Goal: Information Seeking & Learning: Learn about a topic

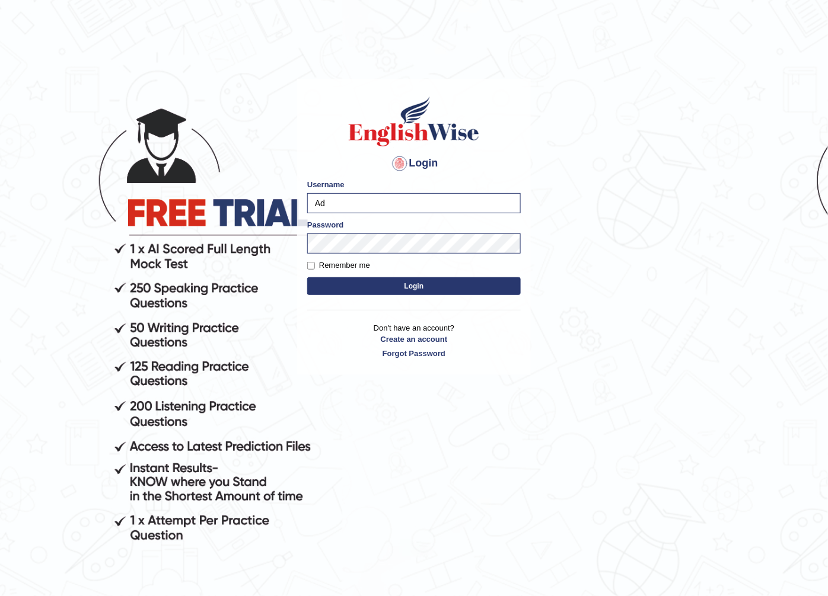
type input "A"
type input "Gasham"
click at [274, 288] on body "Login Please fix the following errors: Username Gasham Password Remember me Log…" at bounding box center [414, 340] width 828 height 596
click at [328, 277] on button "Login" at bounding box center [413, 286] width 213 height 18
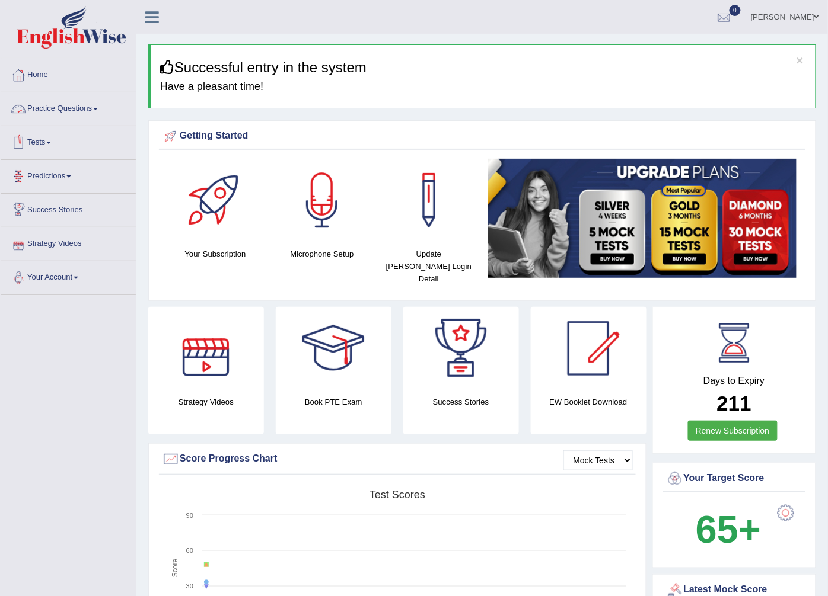
click at [71, 104] on link "Practice Questions" at bounding box center [68, 107] width 135 height 30
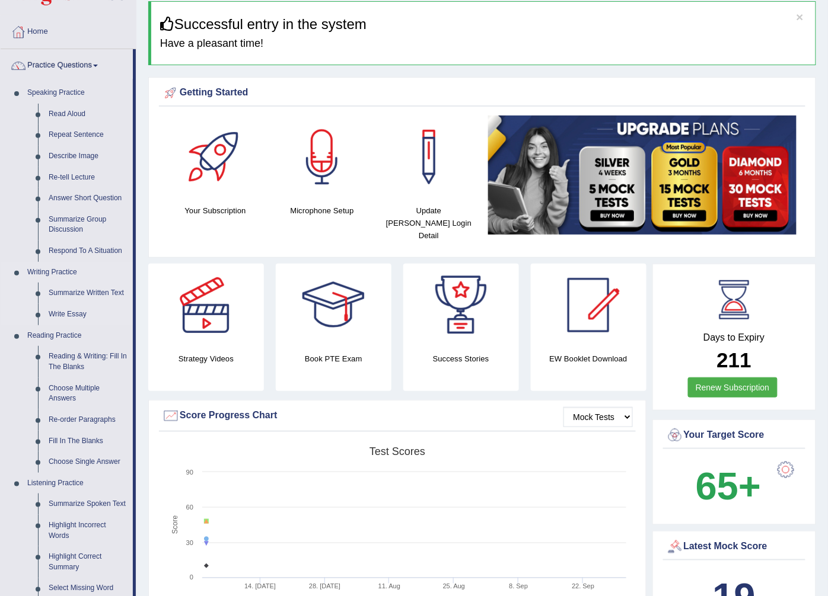
scroll to position [66, 0]
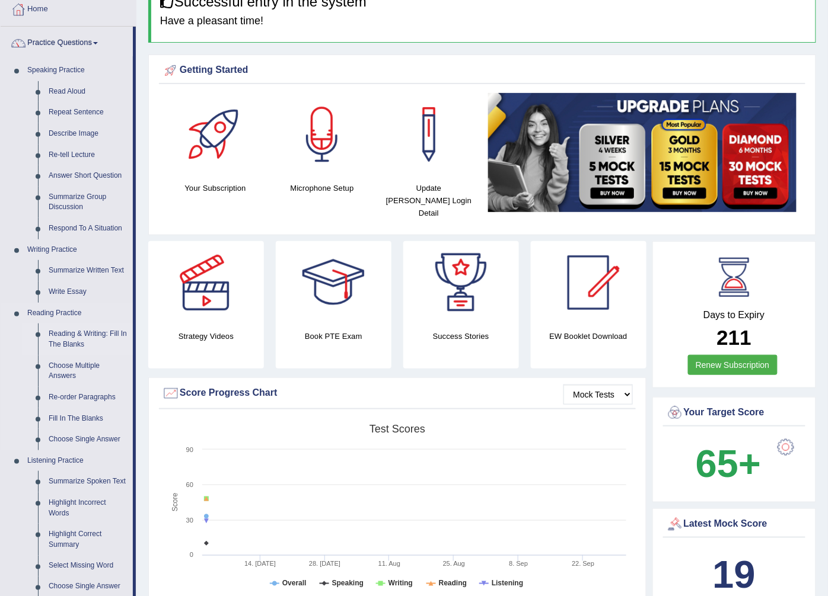
click at [96, 328] on link "Reading & Writing: Fill In The Blanks" at bounding box center [88, 339] width 90 height 31
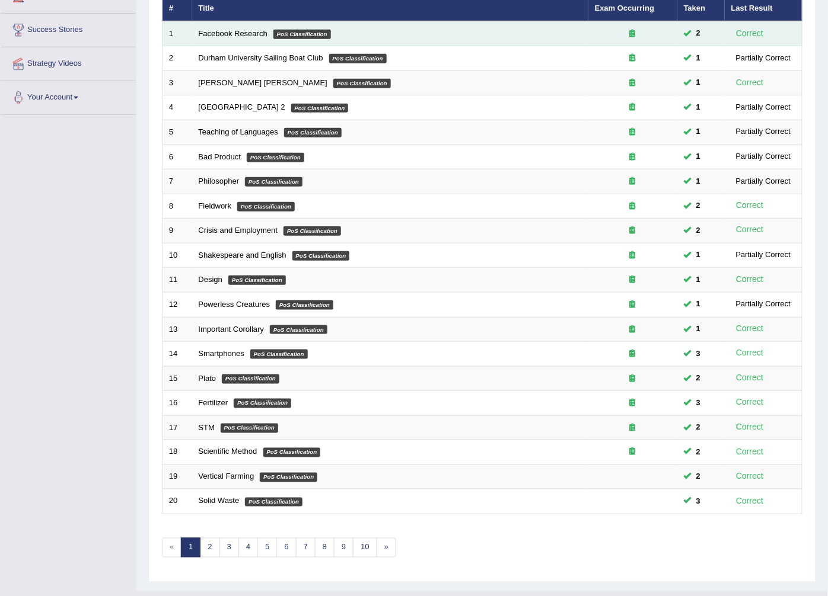
scroll to position [190, 0]
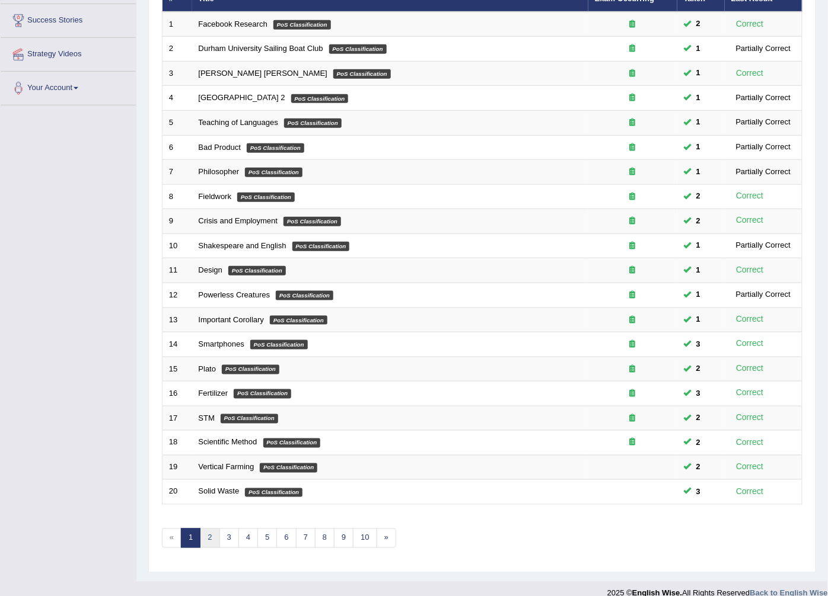
click at [209, 529] on link "2" at bounding box center [210, 539] width 20 height 20
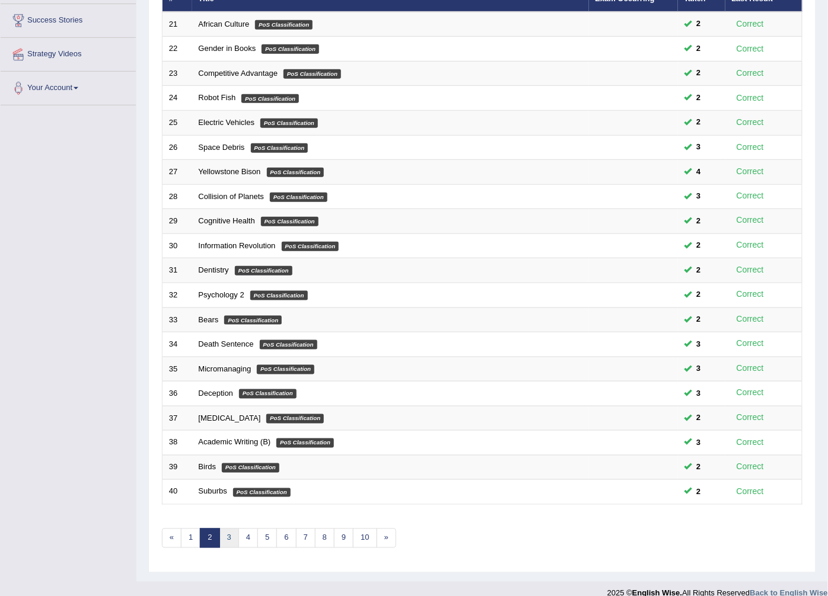
click at [225, 530] on link "3" at bounding box center [229, 539] width 20 height 20
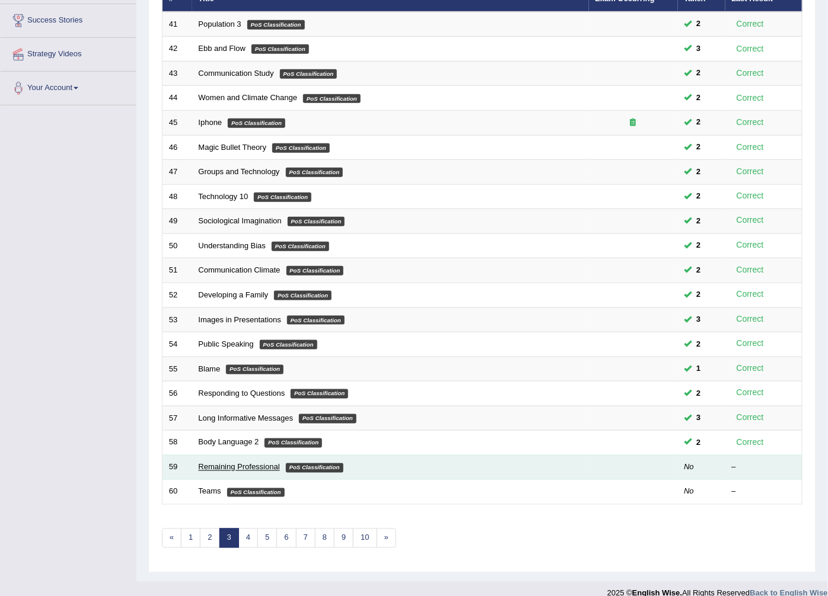
click at [232, 463] on link "Remaining Professional" at bounding box center [239, 467] width 81 height 9
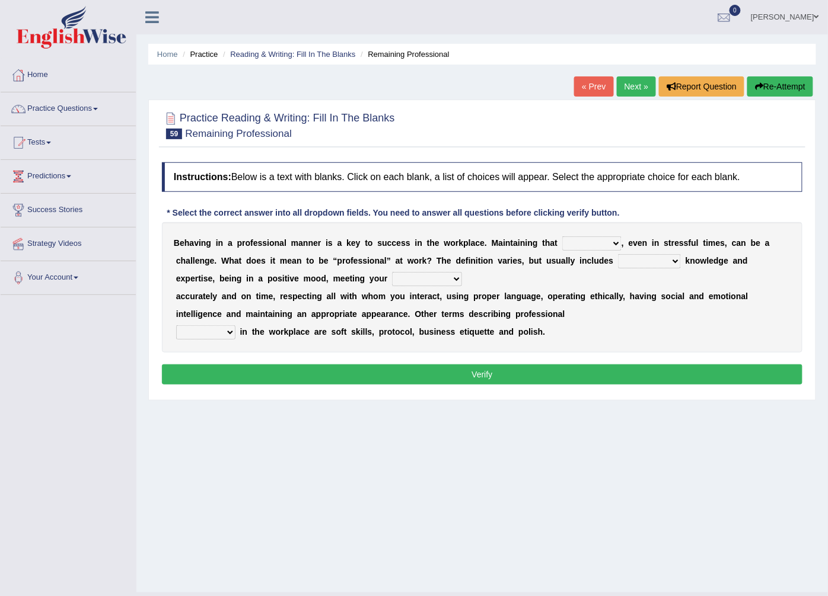
click at [562, 242] on select "demand domain direction demeanor" at bounding box center [591, 244] width 59 height 14
select select "direction"
click at [562, 237] on select "demand domain direction demeanor" at bounding box center [591, 244] width 59 height 14
click at [618, 265] on select "possessing appraising processing assessing" at bounding box center [649, 261] width 63 height 14
select select "possessing"
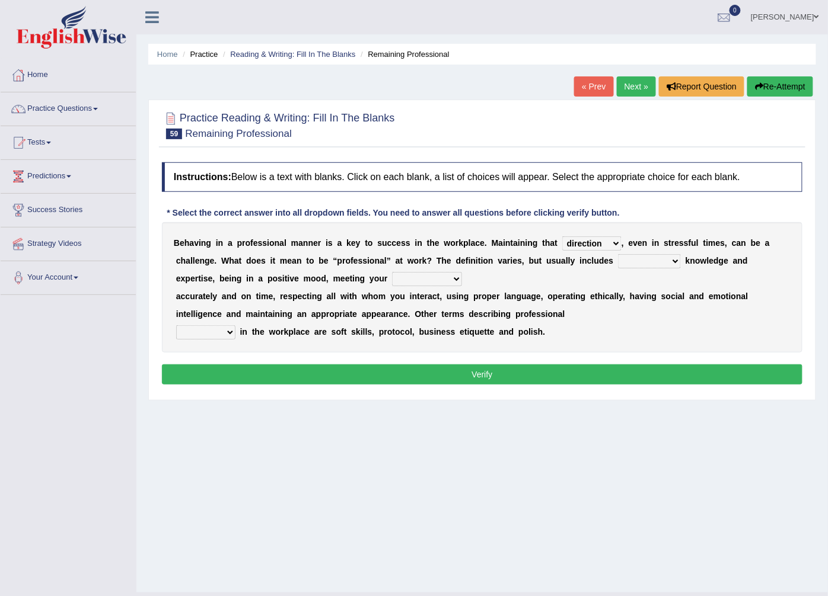
click at [618, 255] on select "possessing appraising processing assessing" at bounding box center [649, 261] width 63 height 14
click at [392, 273] on select "opportunities occupations observations obligations" at bounding box center [427, 279] width 70 height 14
select select "observations"
click at [392, 273] on select "opportunities occupations observations obligations" at bounding box center [427, 279] width 70 height 14
click at [229, 339] on select "conduct contact condition contract" at bounding box center [205, 333] width 59 height 14
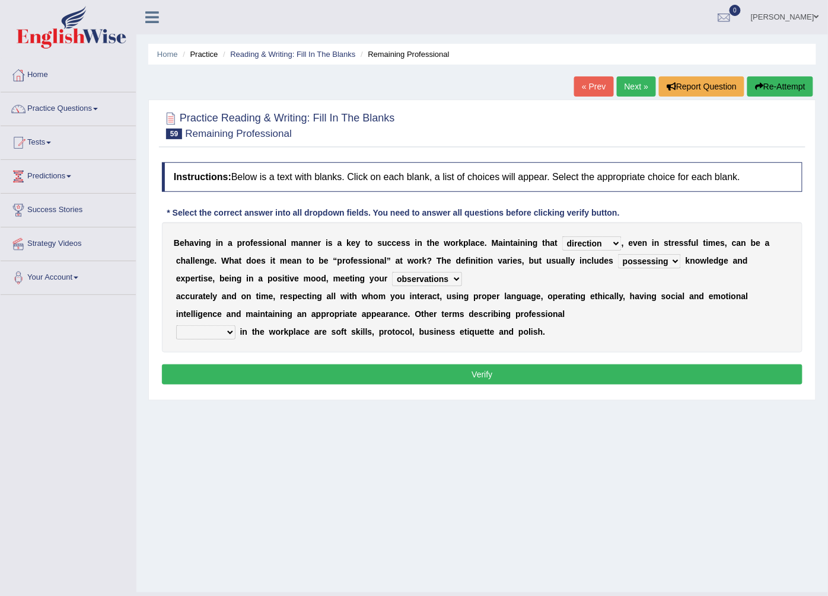
select select "contact"
click at [176, 326] on select "conduct contact condition contract" at bounding box center [205, 333] width 59 height 14
click at [250, 374] on button "Verify" at bounding box center [482, 375] width 640 height 20
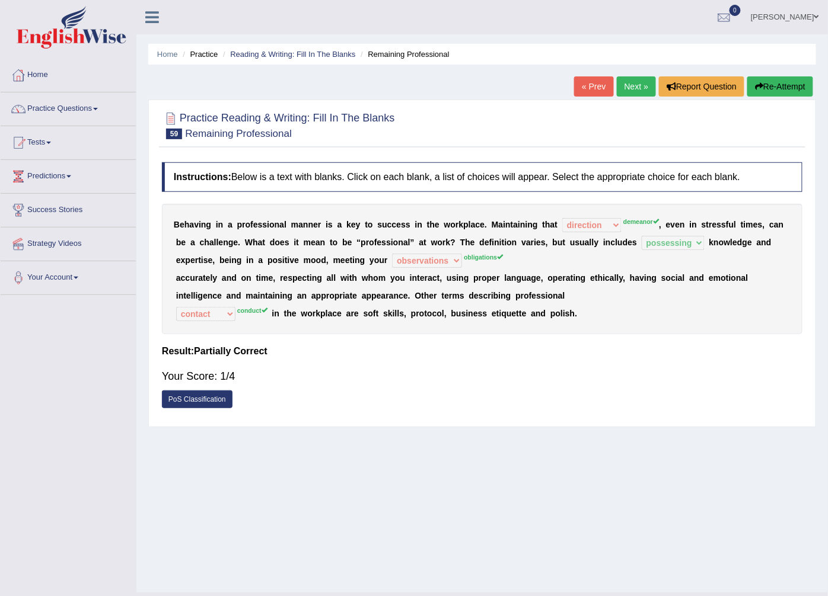
click at [802, 76] on button "Re-Attempt" at bounding box center [780, 86] width 66 height 20
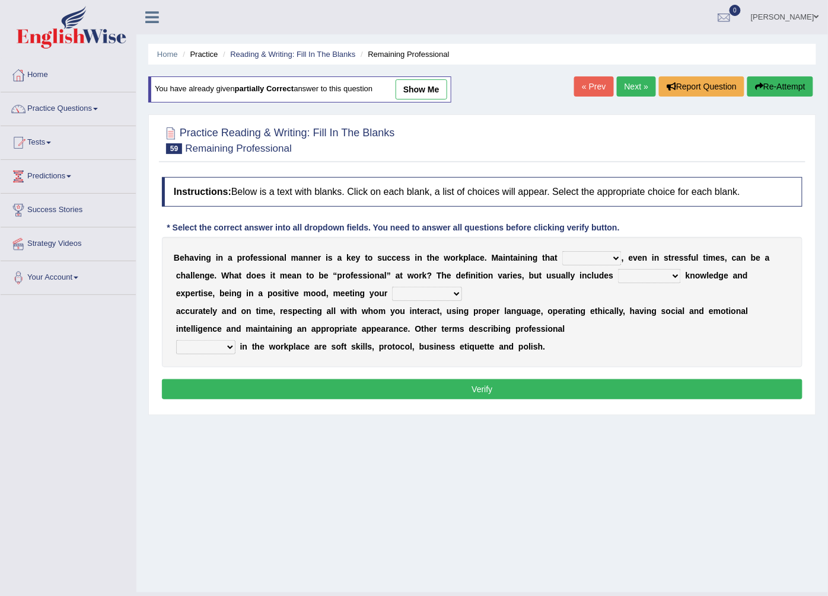
click at [557, 250] on div "B e h a v i n g i n a p r o f e s s i o n a l m a n n e r i s a k e y t o s u c…" at bounding box center [482, 302] width 640 height 130
click at [571, 253] on select "demand domain direction demeanor" at bounding box center [591, 258] width 59 height 14
select select "demeanor"
click at [562, 252] on select "demand domain direction demeanor" at bounding box center [591, 258] width 59 height 14
click at [618, 275] on select "possessing appraising processing assessing" at bounding box center [649, 276] width 63 height 14
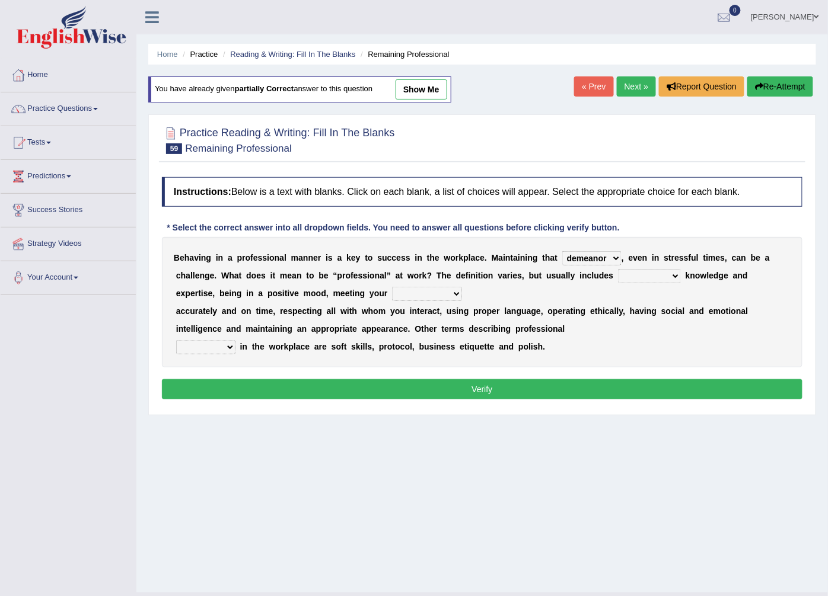
select select "possessing"
click at [618, 270] on select "possessing appraising processing assessing" at bounding box center [649, 276] width 63 height 14
click at [392, 291] on select "opportunities occupations observations obligations" at bounding box center [427, 294] width 70 height 14
select select "occupations"
click at [392, 288] on select "opportunities occupations observations obligations" at bounding box center [427, 294] width 70 height 14
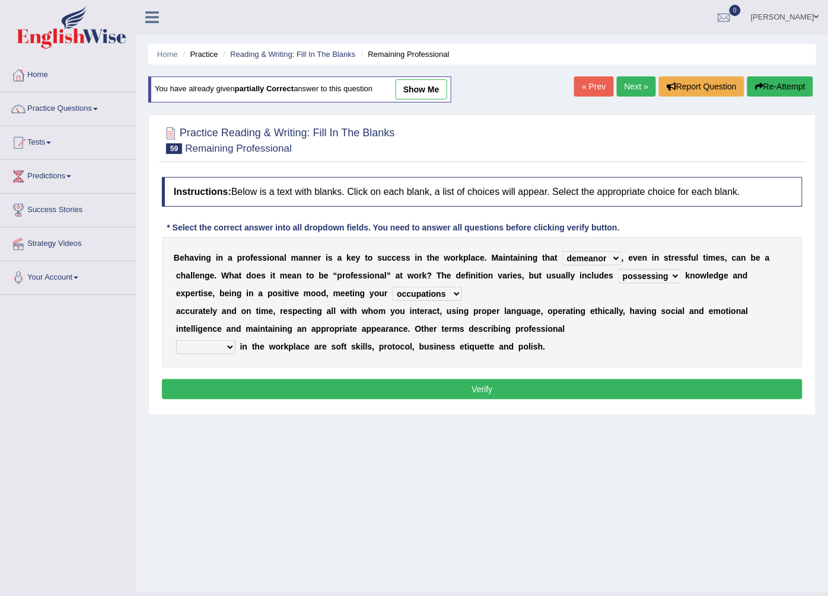
click at [232, 348] on select "conduct contact condition contract" at bounding box center [205, 347] width 59 height 14
select select "conduct"
click at [176, 341] on select "conduct contact condition contract" at bounding box center [205, 347] width 59 height 14
click at [241, 381] on button "Verify" at bounding box center [482, 389] width 640 height 20
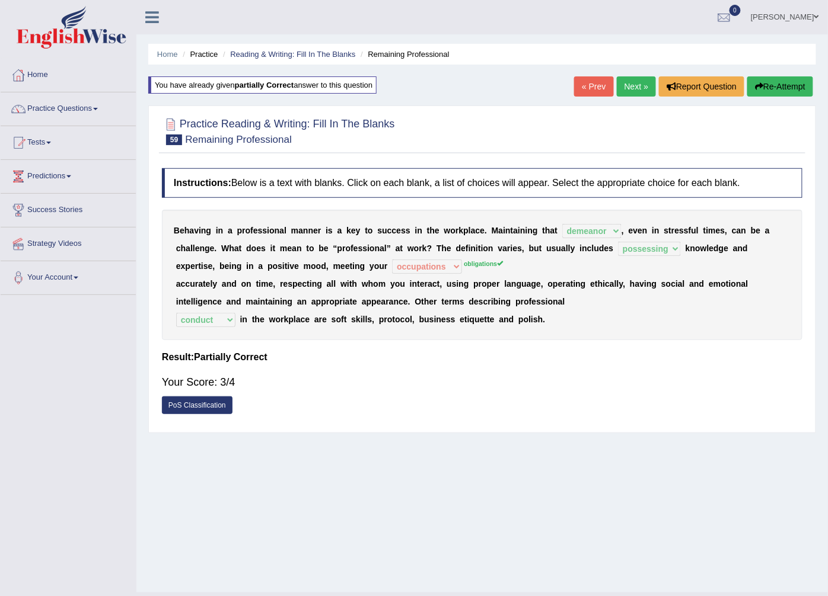
click at [794, 83] on button "Re-Attempt" at bounding box center [780, 86] width 66 height 20
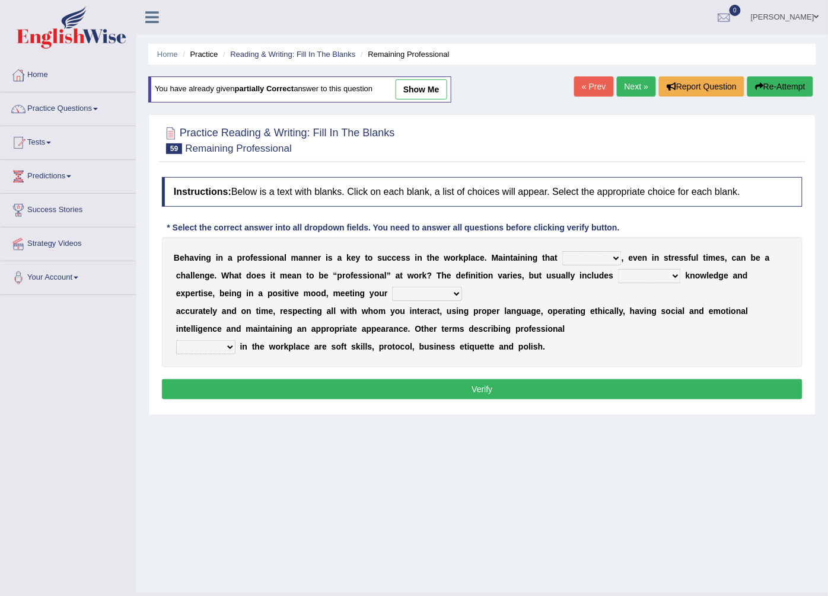
click at [564, 256] on select "demand domain direction demeanor" at bounding box center [591, 258] width 59 height 14
select select "demeanor"
click at [562, 252] on select "demand domain direction demeanor" at bounding box center [591, 258] width 59 height 14
click at [618, 282] on select "possessing appraising processing assessing" at bounding box center [649, 276] width 63 height 14
select select "possessing"
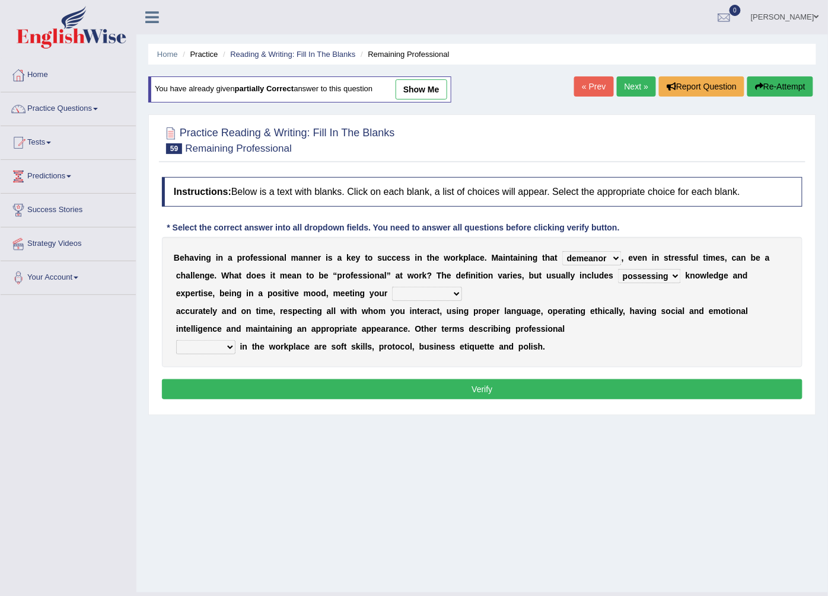
click at [618, 270] on select "possessing appraising processing assessing" at bounding box center [649, 276] width 63 height 14
click at [392, 293] on select "opportunities occupations observations obligations" at bounding box center [427, 294] width 70 height 14
select select "obligations"
click at [392, 288] on select "opportunities occupations observations obligations" at bounding box center [427, 294] width 70 height 14
click at [232, 356] on div "B e h a v i n g i n a p r o f e s s i o n a l m a n n e r i s a k e y t o s u c…" at bounding box center [482, 302] width 640 height 130
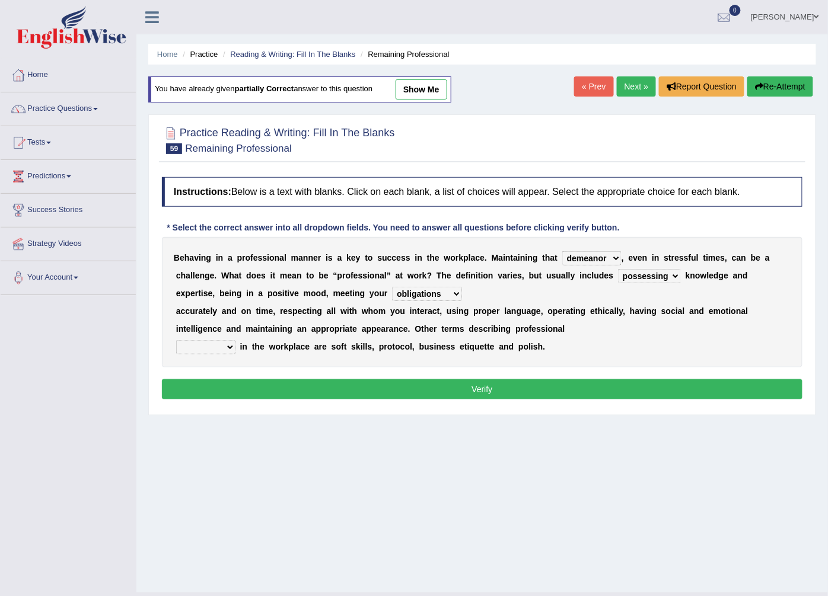
click at [225, 342] on select "conduct contact condition contract" at bounding box center [205, 347] width 59 height 14
select select "conduct"
click at [176, 341] on select "conduct contact condition contract" at bounding box center [205, 347] width 59 height 14
click at [253, 382] on button "Verify" at bounding box center [482, 389] width 640 height 20
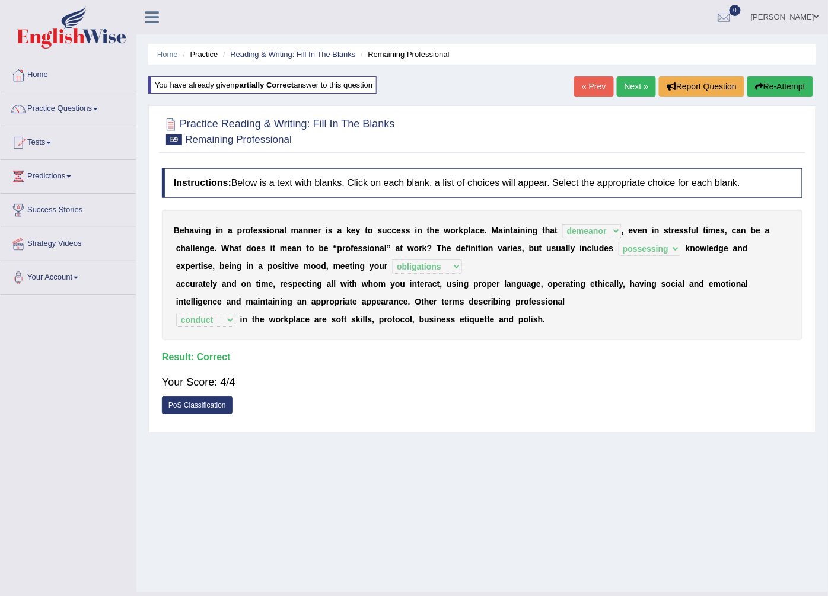
click at [628, 76] on link "Next »" at bounding box center [636, 86] width 39 height 20
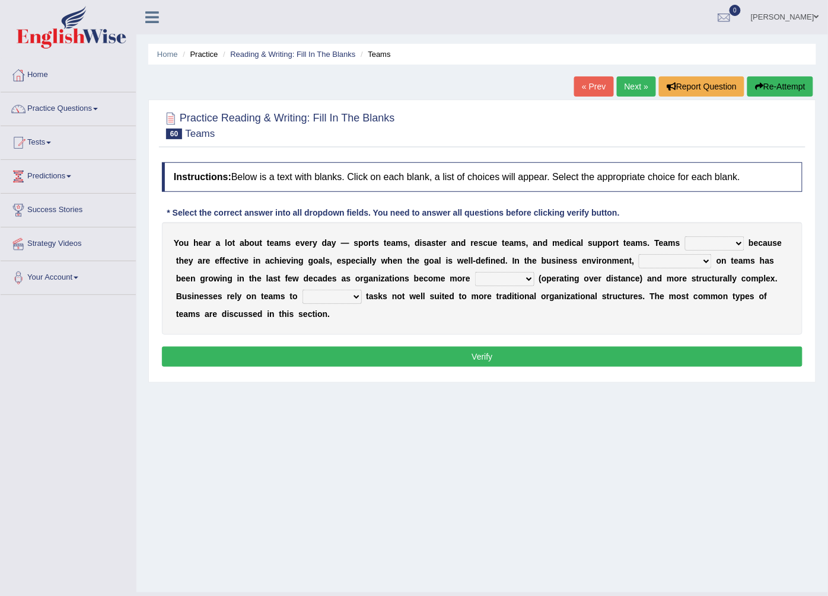
click at [685, 247] on select "exert extend express exist" at bounding box center [714, 244] width 59 height 14
select select "exist"
click at [685, 237] on select "exert extend express exist" at bounding box center [714, 244] width 59 height 14
click at [639, 268] on select "reliability reliance realization independence" at bounding box center [675, 261] width 73 height 14
select select "reliance"
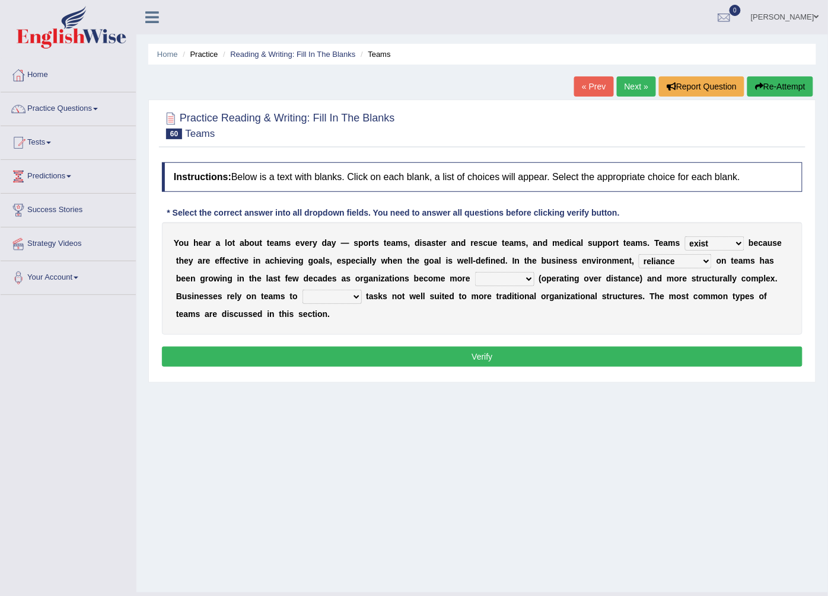
click at [639, 255] on select "reliability reliance realization independence" at bounding box center [675, 261] width 73 height 14
click at [475, 282] on select "authentic virtual simplified veritable" at bounding box center [504, 279] width 59 height 14
click at [475, 273] on select "authentic virtual simplified veritable" at bounding box center [504, 279] width 59 height 14
click at [475, 283] on select "authentic virtual simplified veritable" at bounding box center [504, 279] width 59 height 14
select select "authentic"
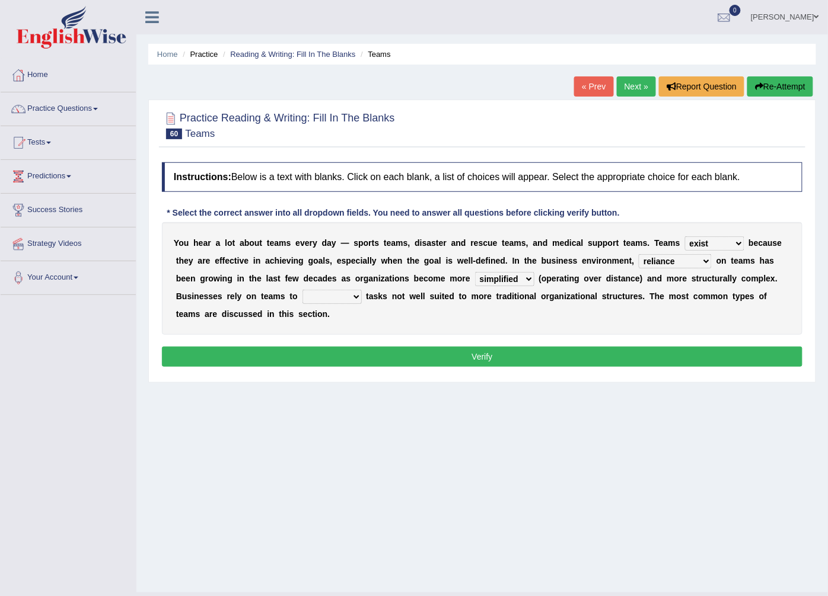
click at [475, 273] on select "authentic virtual simplified veritable" at bounding box center [504, 279] width 59 height 14
click at [204, 305] on div "Y o u h e a r a l o t a b o u t t e a m s e v e r y d a y — s p o r t s t e a m…" at bounding box center [482, 278] width 640 height 113
click at [302, 291] on select "perform possess compare conform" at bounding box center [331, 297] width 59 height 14
select select "perform"
click at [302, 291] on select "perform possess compare conform" at bounding box center [331, 297] width 59 height 14
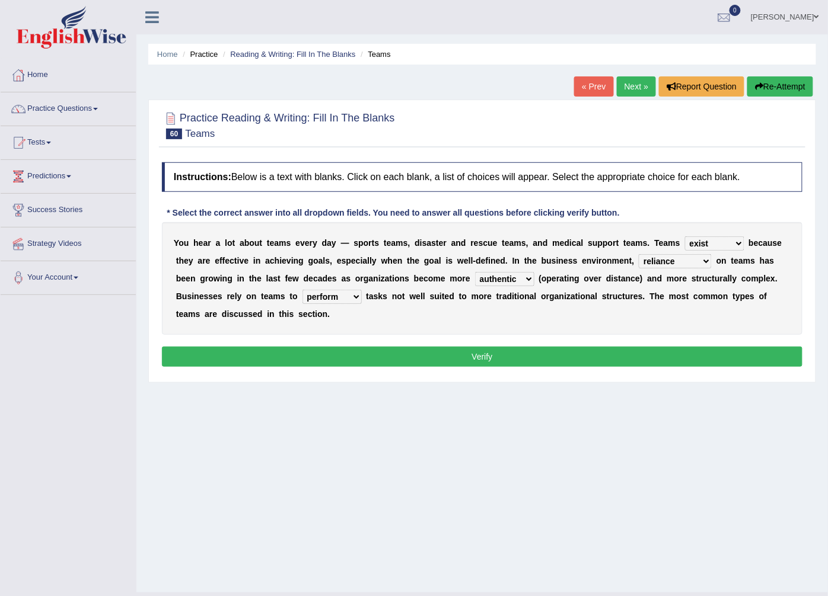
click at [269, 347] on button "Verify" at bounding box center [482, 357] width 640 height 20
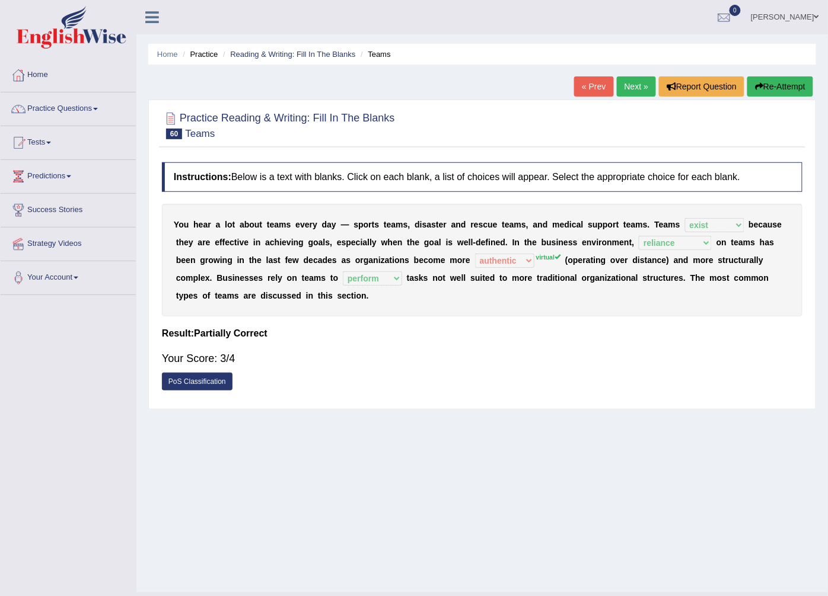
click at [783, 84] on button "Re-Attempt" at bounding box center [780, 86] width 66 height 20
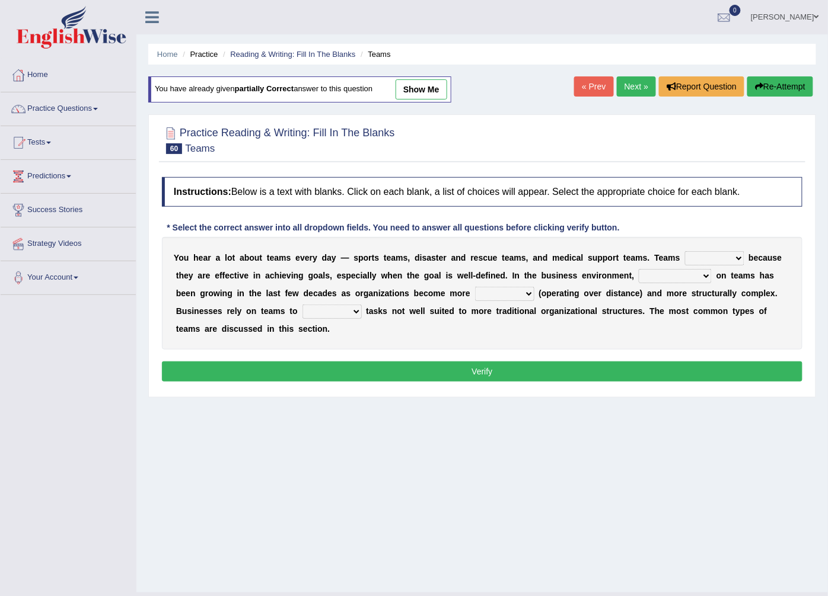
click at [685, 259] on select "exert extend express exist" at bounding box center [714, 258] width 59 height 14
select select "exist"
click at [685, 252] on select "exert extend express exist" at bounding box center [714, 258] width 59 height 14
click at [639, 277] on select "reliability reliance realization independence" at bounding box center [675, 276] width 73 height 14
select select "reliance"
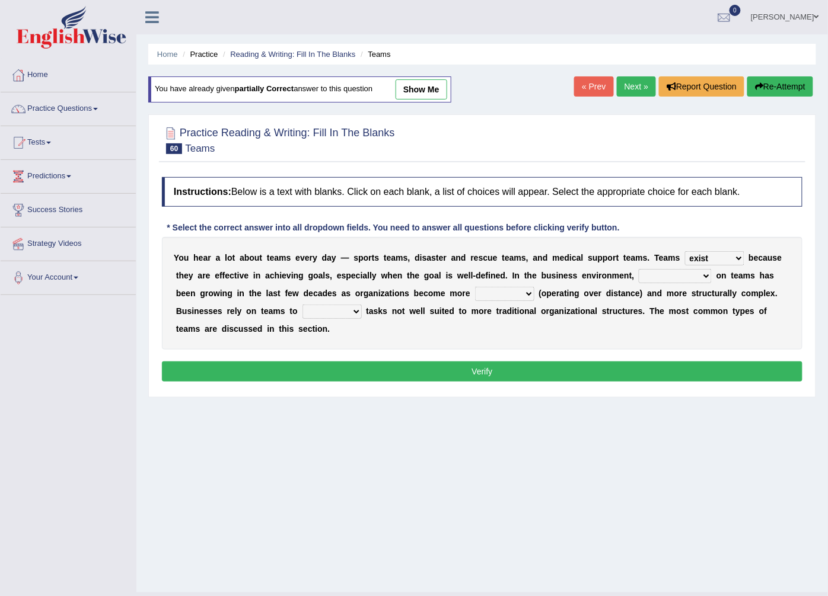
click at [639, 270] on select "reliability reliance realization independence" at bounding box center [675, 276] width 73 height 14
click at [475, 300] on select "authentic virtual simplified veritable" at bounding box center [504, 294] width 59 height 14
select select "virtual"
click at [475, 288] on select "authentic virtual simplified veritable" at bounding box center [504, 294] width 59 height 14
click at [197, 321] on div "Y o u h e a r a l o t a b o u t t e a m s e v e r y d a y — s p o r t s t e a m…" at bounding box center [482, 293] width 640 height 113
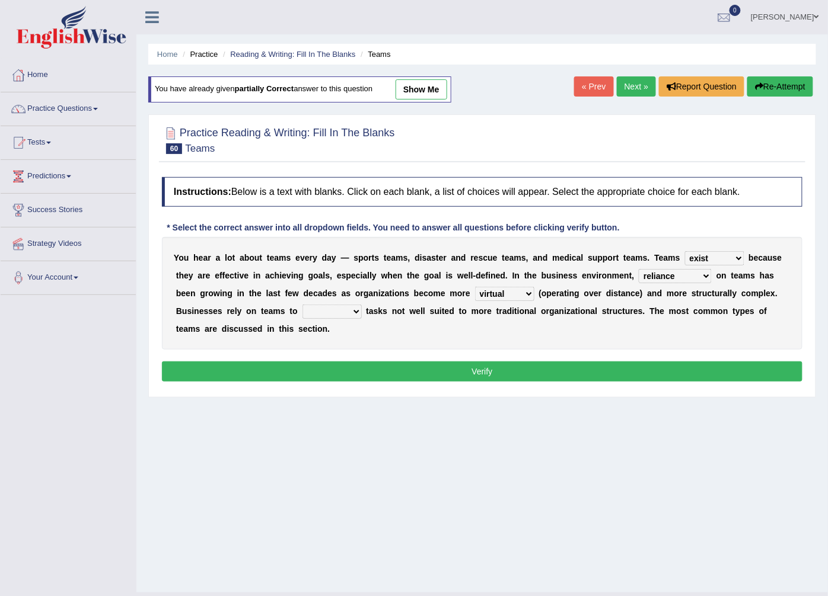
click at [302, 309] on select "perform possess compare conform" at bounding box center [331, 312] width 59 height 14
select select "perform"
click at [302, 305] on select "perform possess compare conform" at bounding box center [331, 312] width 59 height 14
click at [218, 362] on button "Verify" at bounding box center [482, 372] width 640 height 20
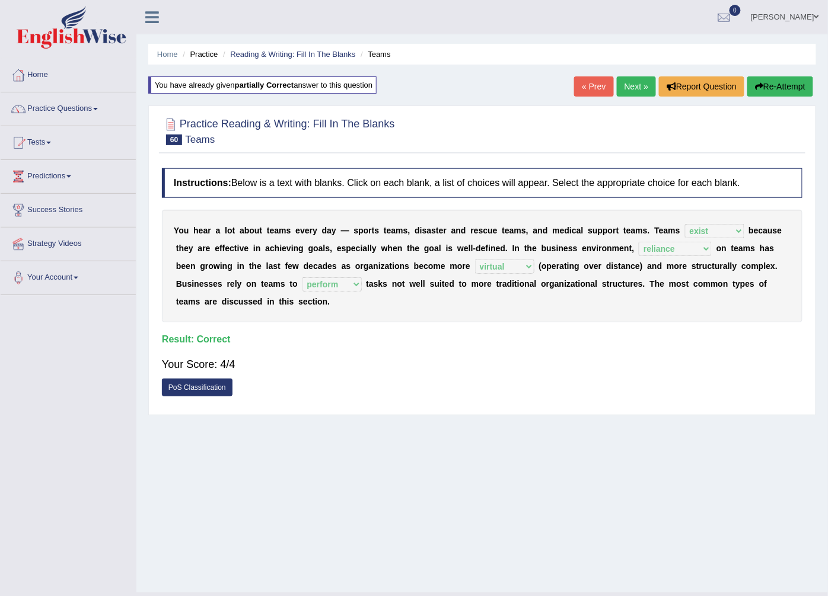
click at [631, 85] on link "Next »" at bounding box center [636, 86] width 39 height 20
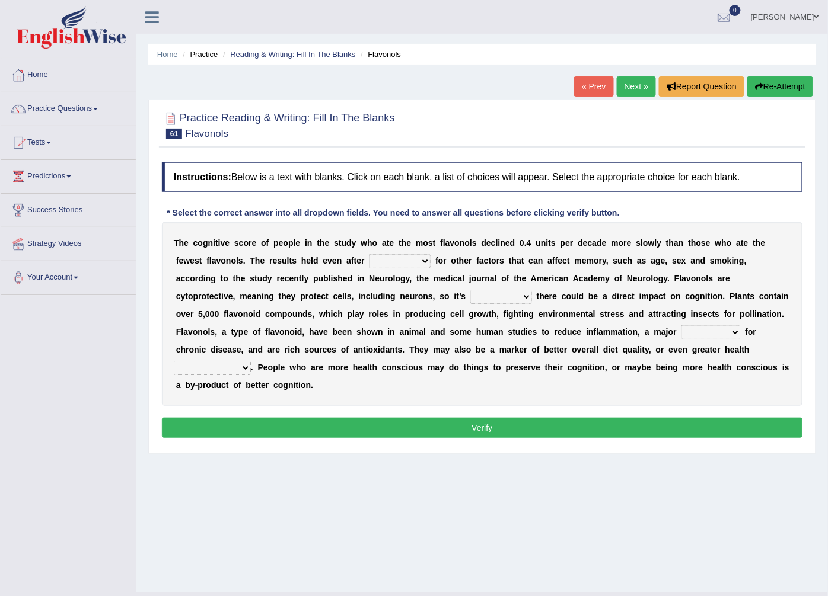
click at [370, 267] on select "consulting adjusting automating advertising" at bounding box center [400, 261] width 62 height 14
select select "adjusting"
click at [369, 255] on select "consulting adjusting automating advertising" at bounding box center [400, 261] width 62 height 14
click at [470, 295] on select "irresistible purposeful plausible detrimental" at bounding box center [501, 297] width 62 height 14
select select "irresistible"
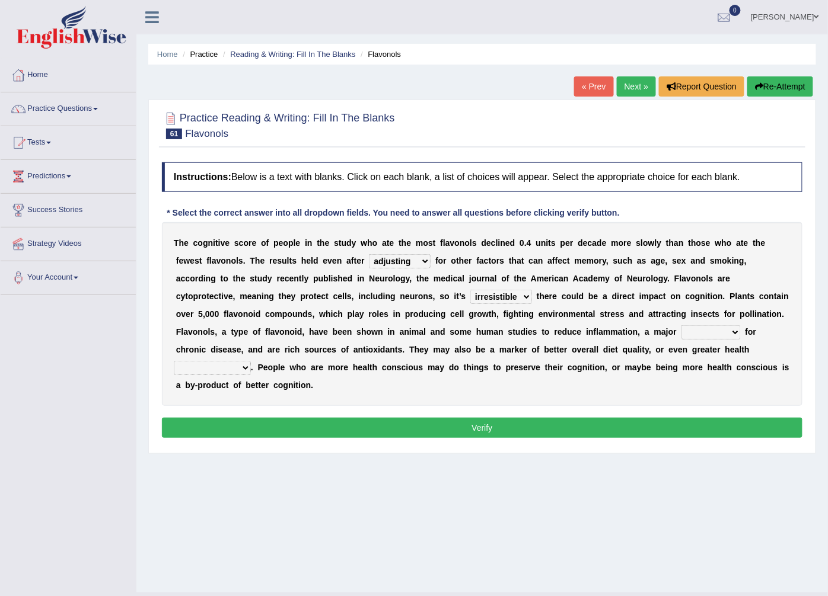
click at [470, 291] on select "irresistible purposeful plausible detrimental" at bounding box center [501, 297] width 62 height 14
click at [681, 334] on select "nuance module fact trigger" at bounding box center [710, 333] width 59 height 14
select select "trigger"
click at [681, 326] on select "nuance module fact trigger" at bounding box center [710, 333] width 59 height 14
click at [251, 361] on select "intervention cognition protection consciousness" at bounding box center [212, 368] width 77 height 14
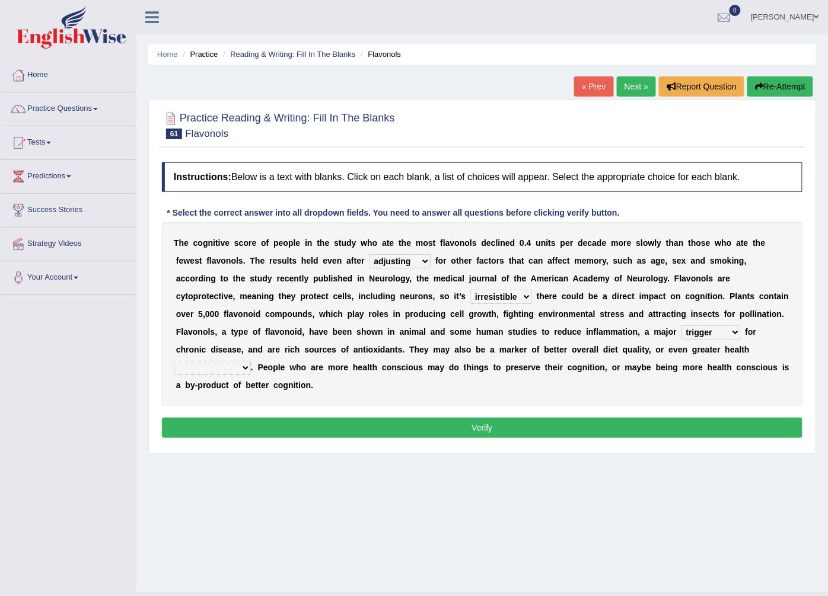
select select "cognition"
click at [251, 361] on select "intervention cognition protection consciousness" at bounding box center [212, 368] width 77 height 14
click at [449, 418] on button "Verify" at bounding box center [482, 428] width 640 height 20
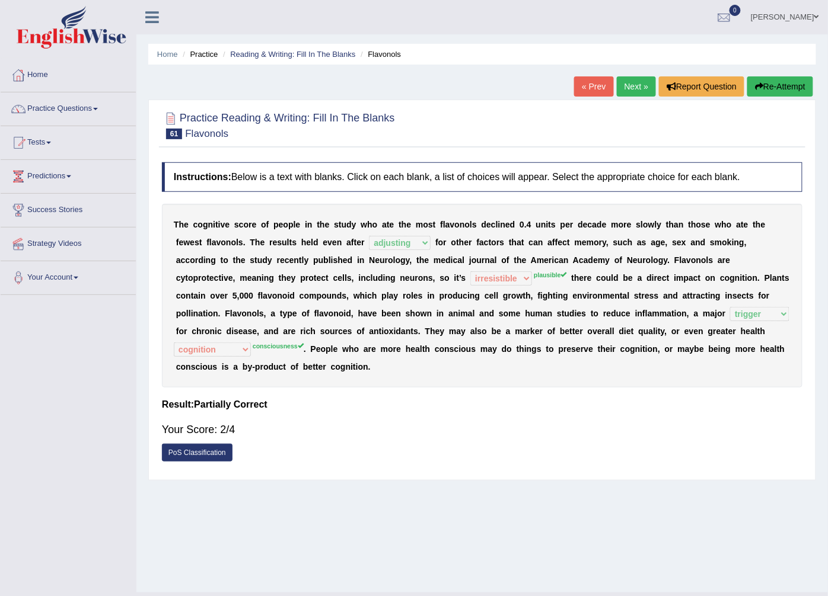
click at [755, 85] on icon "button" at bounding box center [759, 86] width 8 height 8
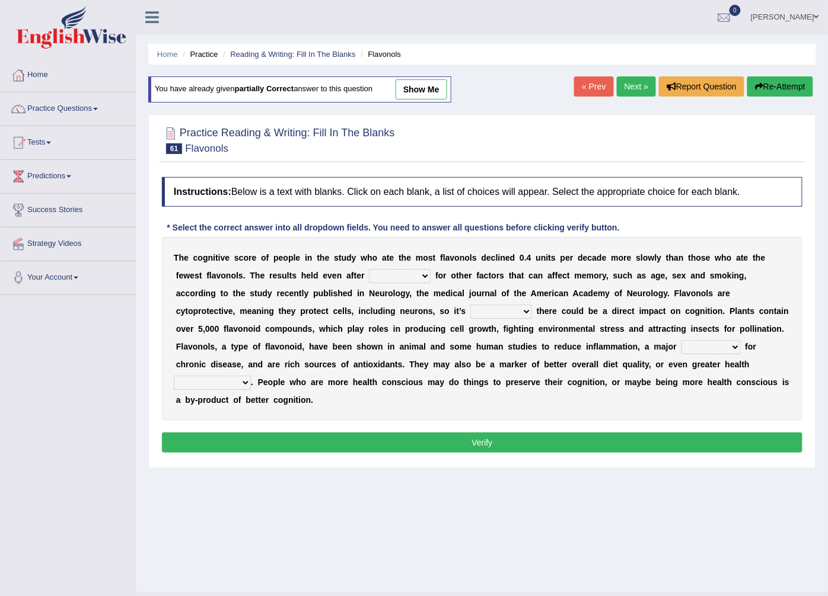
click at [369, 276] on select "consulting adjusting automating advertising" at bounding box center [400, 276] width 62 height 14
select select "adjusting"
click at [369, 270] on select "consulting adjusting automating advertising" at bounding box center [400, 276] width 62 height 14
click at [470, 311] on select "irresistible purposeful plausible detrimental" at bounding box center [501, 312] width 62 height 14
select select "plausible"
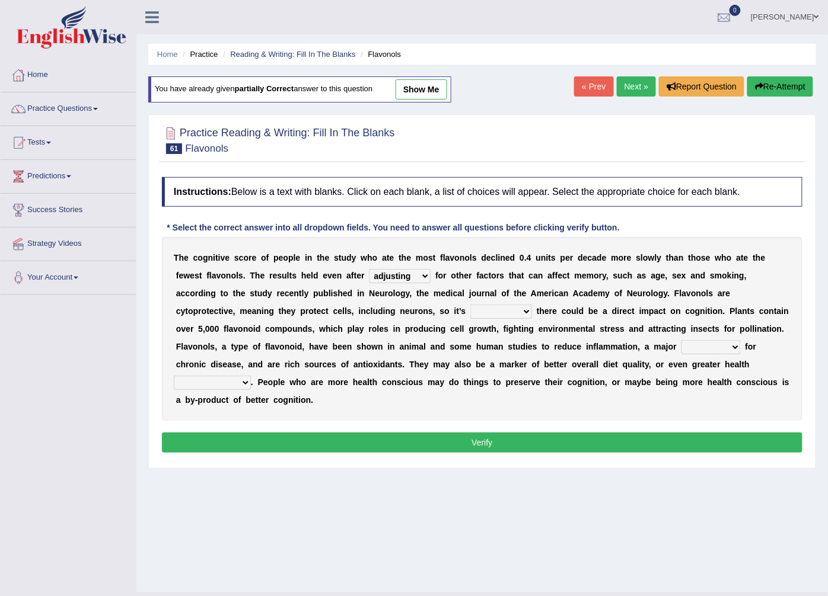
click at [470, 305] on select "irresistible purposeful plausible detrimental" at bounding box center [501, 312] width 62 height 14
click at [681, 346] on select "nuance module fact trigger" at bounding box center [710, 347] width 59 height 14
select select "trigger"
click at [681, 341] on select "nuance module fact trigger" at bounding box center [710, 347] width 59 height 14
click at [251, 376] on select "intervention cognition protection consciousness" at bounding box center [212, 383] width 77 height 14
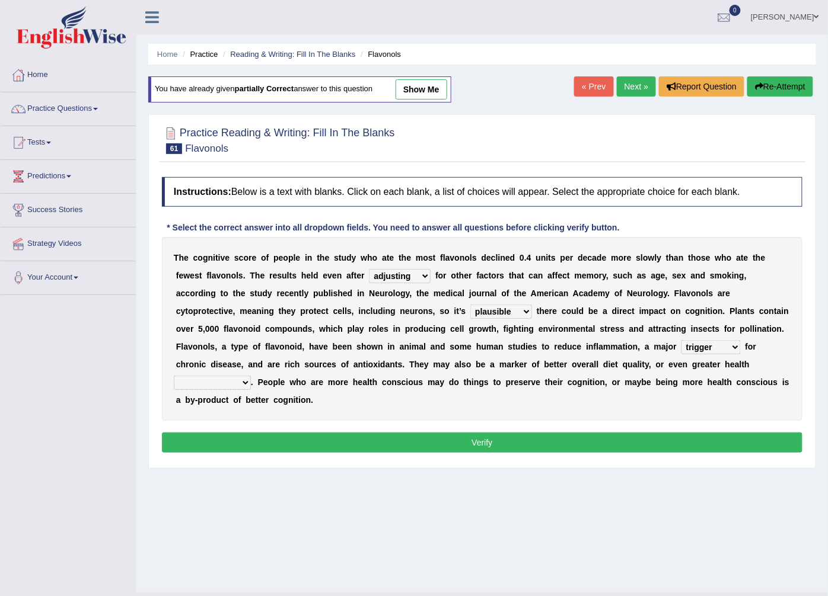
click at [414, 452] on div "Practice Reading & Writing: Fill In The Blanks 61 Flavonols Instructions: Below…" at bounding box center [482, 291] width 668 height 355
click at [251, 376] on select "intervention cognition protection consciousness" at bounding box center [212, 383] width 77 height 14
select select "consciousness"
click at [251, 376] on select "intervention cognition protection consciousness" at bounding box center [212, 383] width 77 height 14
click at [435, 433] on button "Verify" at bounding box center [482, 443] width 640 height 20
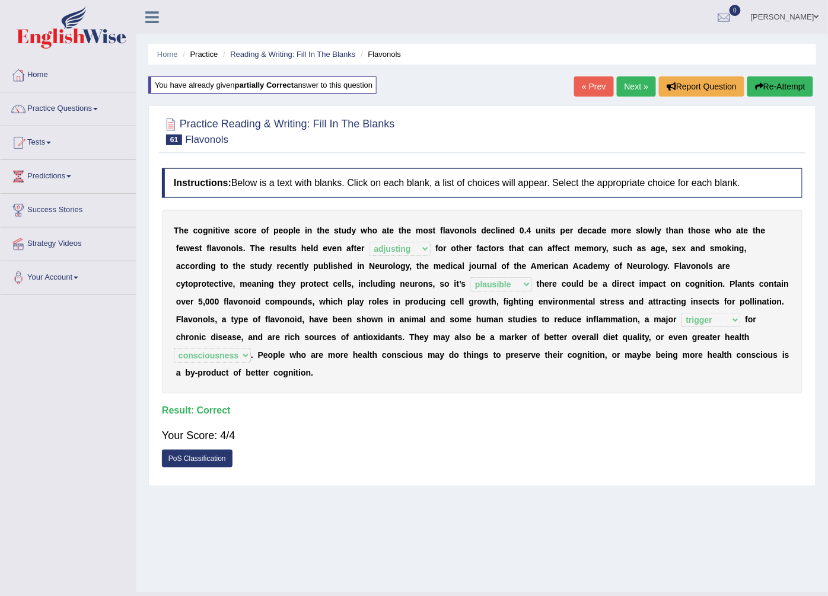
click at [621, 81] on link "Next »" at bounding box center [636, 86] width 39 height 20
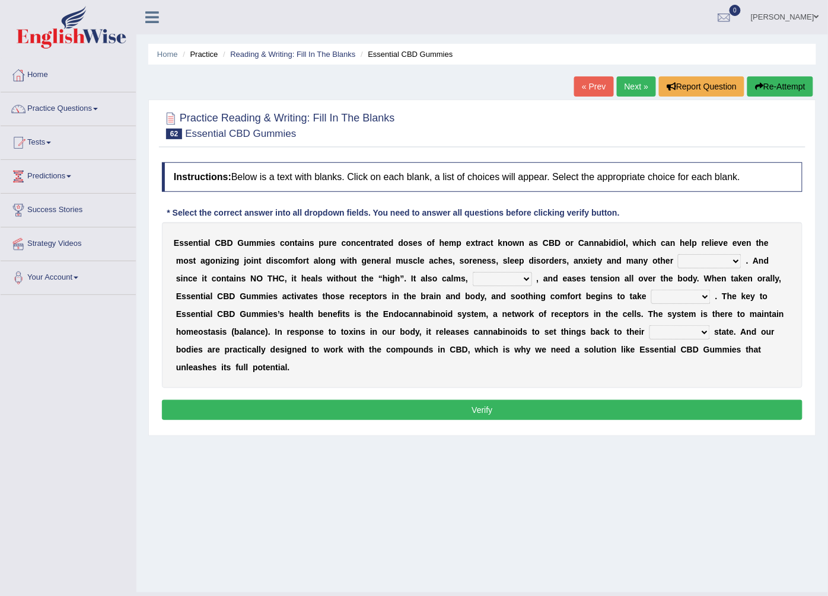
click at [678, 265] on select "pains phenomena poisons ailments" at bounding box center [709, 261] width 63 height 14
select select "phenomena"
click at [678, 255] on select "pains phenomena poisons ailments" at bounding box center [709, 261] width 63 height 14
click at [473, 283] on select "excites relaxes cures digests" at bounding box center [502, 279] width 59 height 14
select select "cures"
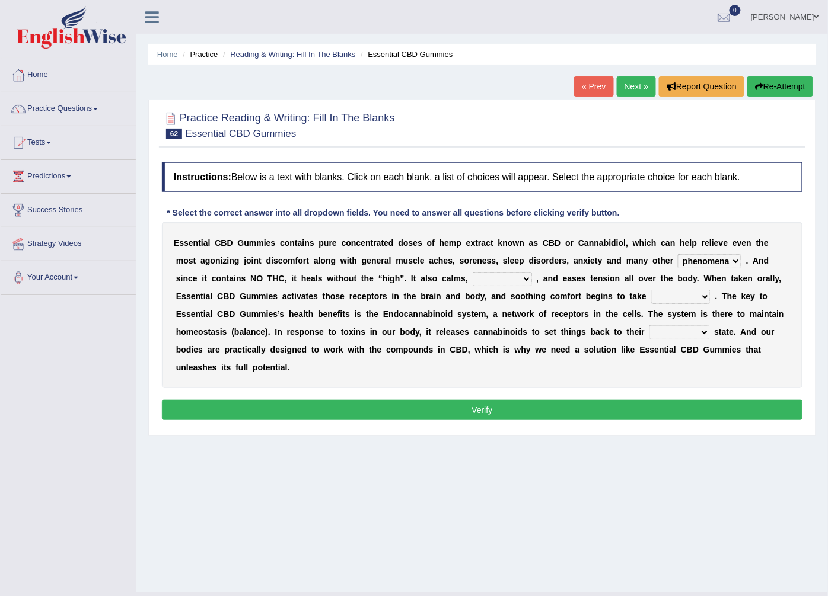
click at [473, 273] on select "excites relaxes cures digests" at bounding box center [502, 279] width 59 height 14
click at [473, 275] on select "excites relaxes cures digests" at bounding box center [502, 279] width 59 height 14
click at [473, 273] on select "excites relaxes cures digests" at bounding box center [502, 279] width 59 height 14
click at [651, 302] on select "it formation in form" at bounding box center [680, 297] width 59 height 14
select select "formation"
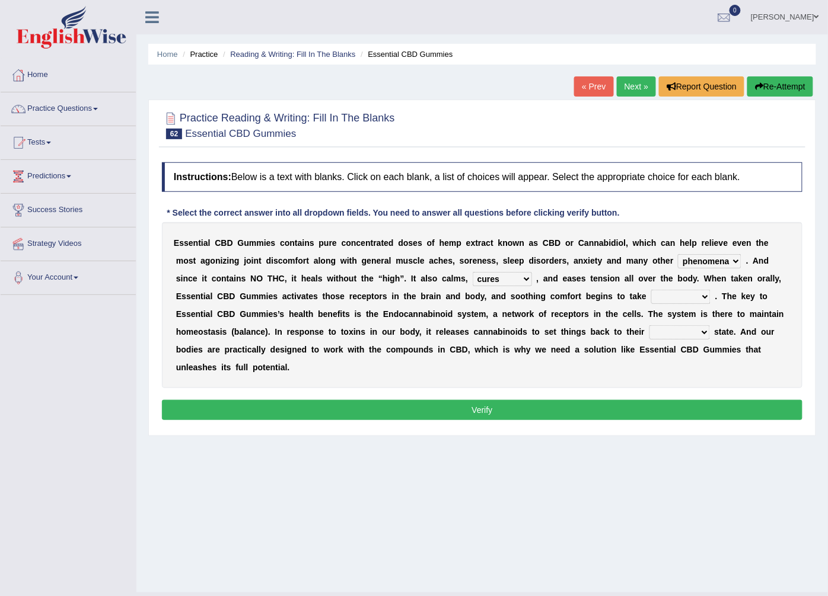
click at [651, 291] on select "it formation in form" at bounding box center [680, 297] width 59 height 14
click at [649, 336] on select "new next substantial natural" at bounding box center [679, 333] width 60 height 14
select select "substantial"
click at [649, 326] on select "new next substantial natural" at bounding box center [679, 333] width 60 height 14
click at [502, 400] on button "Verify" at bounding box center [482, 410] width 640 height 20
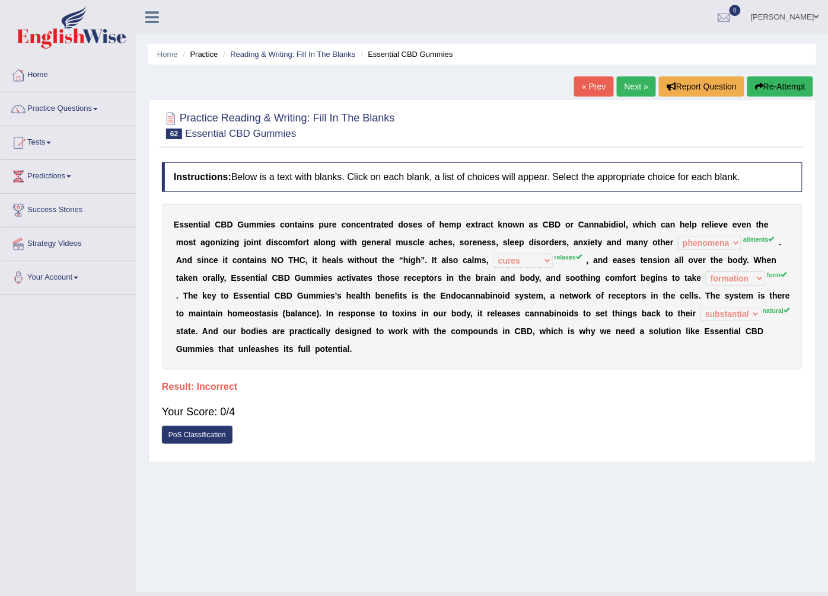
click at [765, 85] on button "Re-Attempt" at bounding box center [780, 86] width 66 height 20
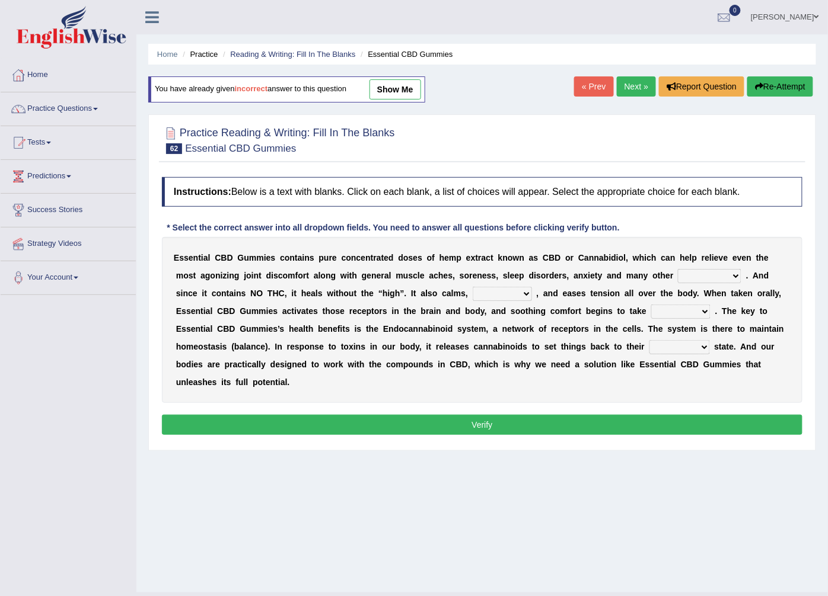
click at [678, 279] on select "pains phenomena poisons ailments" at bounding box center [709, 276] width 63 height 14
select select "ailments"
click at [678, 270] on select "pains phenomena poisons ailments" at bounding box center [709, 276] width 63 height 14
click at [473, 300] on select "excites relaxes cures digests" at bounding box center [502, 294] width 59 height 14
select select "relaxes"
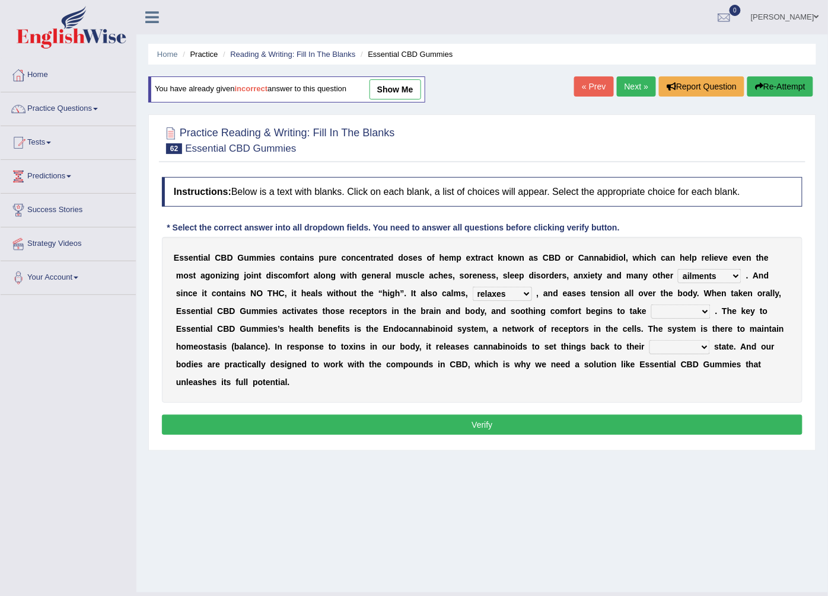
click at [473, 288] on select "excites relaxes cures digests" at bounding box center [502, 294] width 59 height 14
click at [651, 318] on select "it formation in form" at bounding box center [680, 312] width 59 height 14
select select "form"
click at [651, 305] on select "it formation in form" at bounding box center [680, 312] width 59 height 14
click at [649, 342] on select "new next substantial natural" at bounding box center [679, 347] width 60 height 14
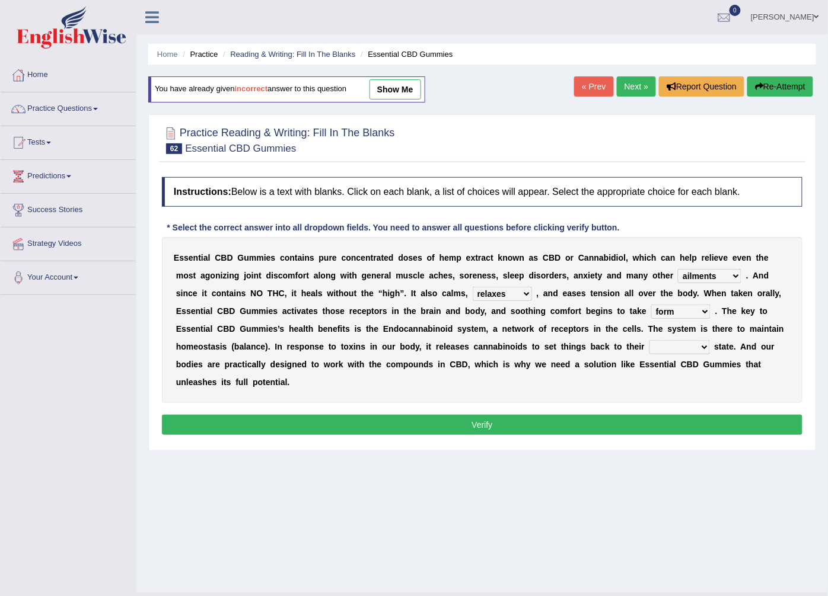
select select "natural"
click at [649, 341] on select "new next substantial natural" at bounding box center [679, 347] width 60 height 14
click at [493, 415] on button "Verify" at bounding box center [482, 425] width 640 height 20
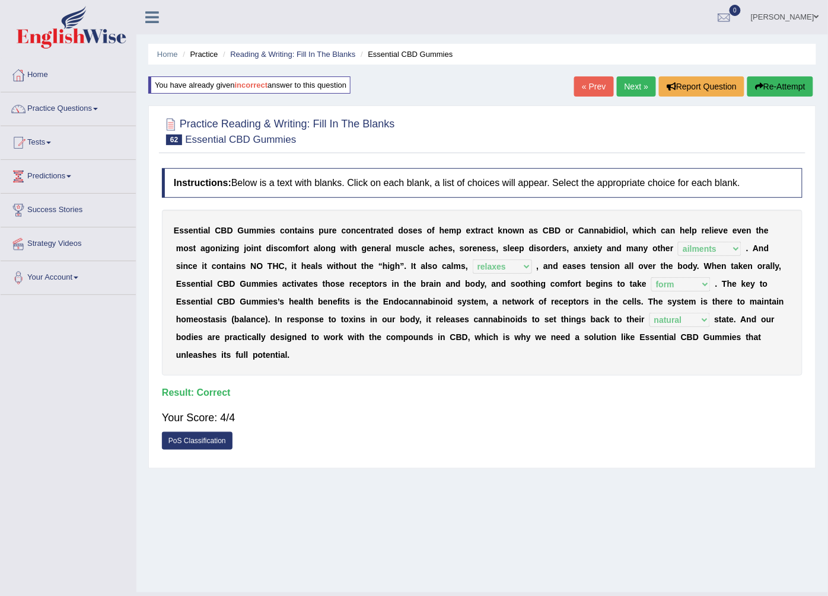
click at [643, 92] on link "Next »" at bounding box center [636, 86] width 39 height 20
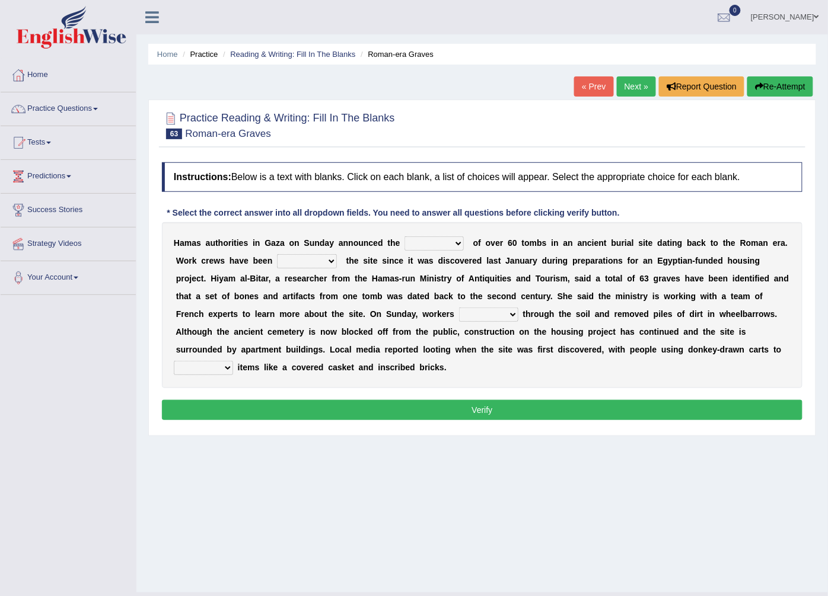
click at [414, 247] on select "downturn discovery creation disability" at bounding box center [433, 244] width 59 height 14
select select "downturn"
click at [404, 237] on select "downturn discovery creation disability" at bounding box center [433, 244] width 59 height 14
click at [299, 267] on select "destroying heralding excavating founding" at bounding box center [307, 261] width 60 height 14
select select "excavating"
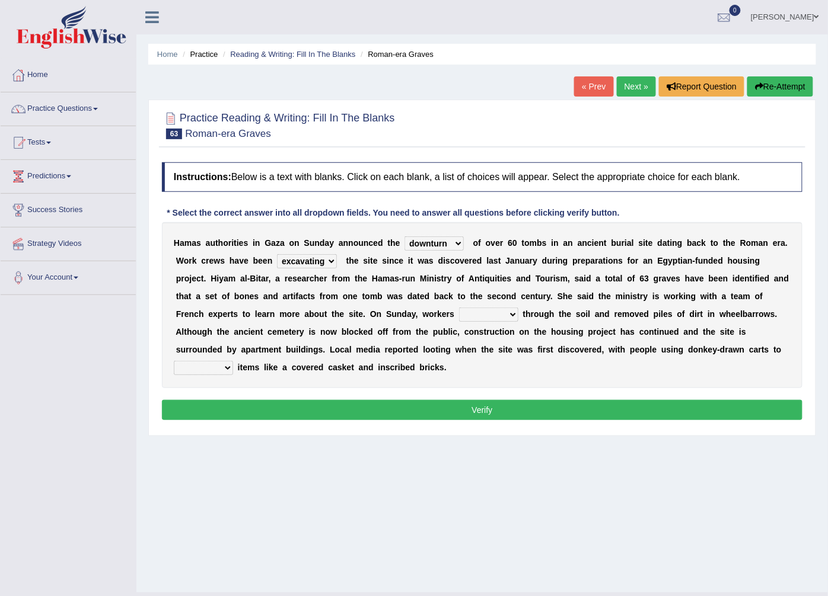
click at [277, 255] on select "destroying heralding excavating founding" at bounding box center [307, 261] width 60 height 14
click at [459, 313] on select "irritated mimicked sifted sipped" at bounding box center [488, 315] width 59 height 14
select select "sifted"
click at [459, 308] on select "irritated mimicked sifted sipped" at bounding box center [488, 315] width 59 height 14
click at [233, 361] on select "haul away go away pull back cheer up" at bounding box center [203, 368] width 59 height 14
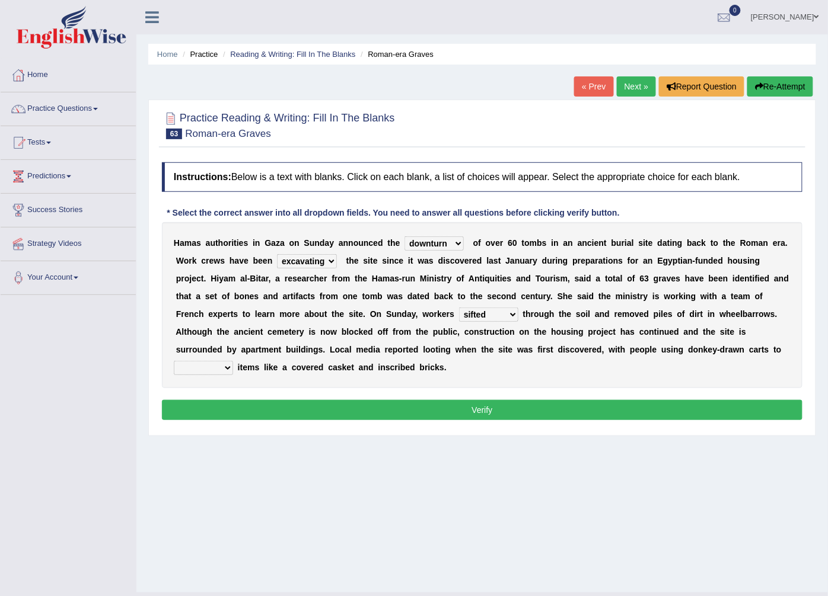
select select "pull back"
click at [233, 361] on select "haul away go away pull back cheer up" at bounding box center [203, 368] width 59 height 14
click at [490, 400] on button "Verify" at bounding box center [482, 410] width 640 height 20
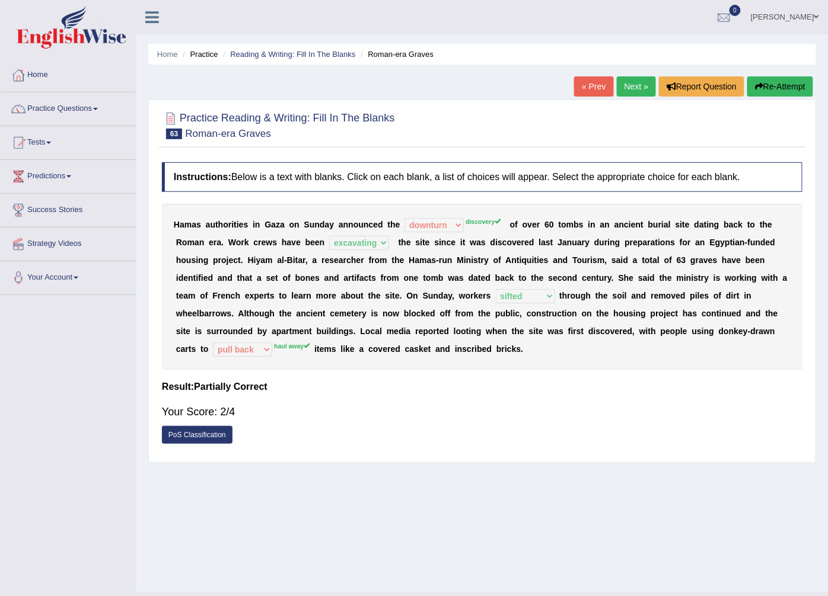
click at [765, 87] on button "Re-Attempt" at bounding box center [780, 86] width 66 height 20
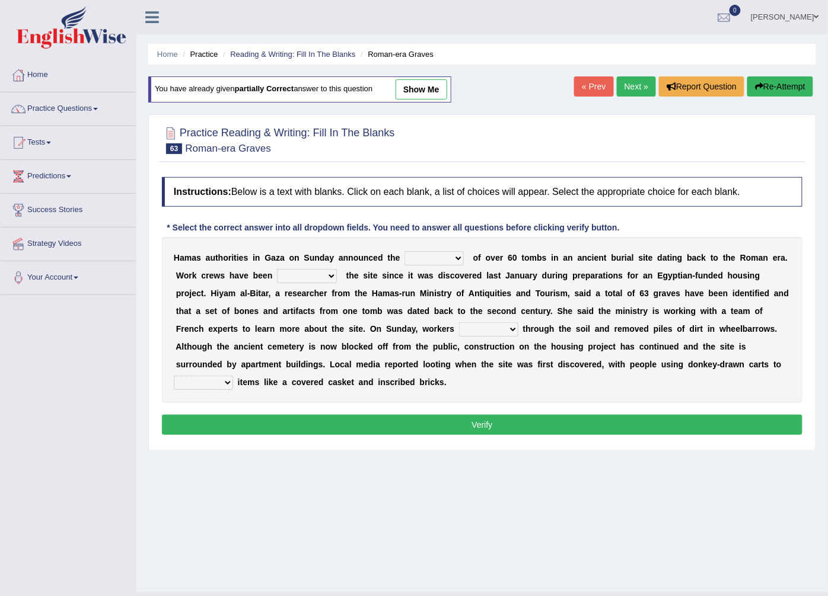
click at [442, 263] on select "downturn discovery creation disability" at bounding box center [433, 258] width 59 height 14
select select "discovery"
click at [404, 252] on select "downturn discovery creation disability" at bounding box center [433, 258] width 59 height 14
click at [280, 272] on select "destroying heralding excavating founding" at bounding box center [307, 276] width 60 height 14
select select "excavating"
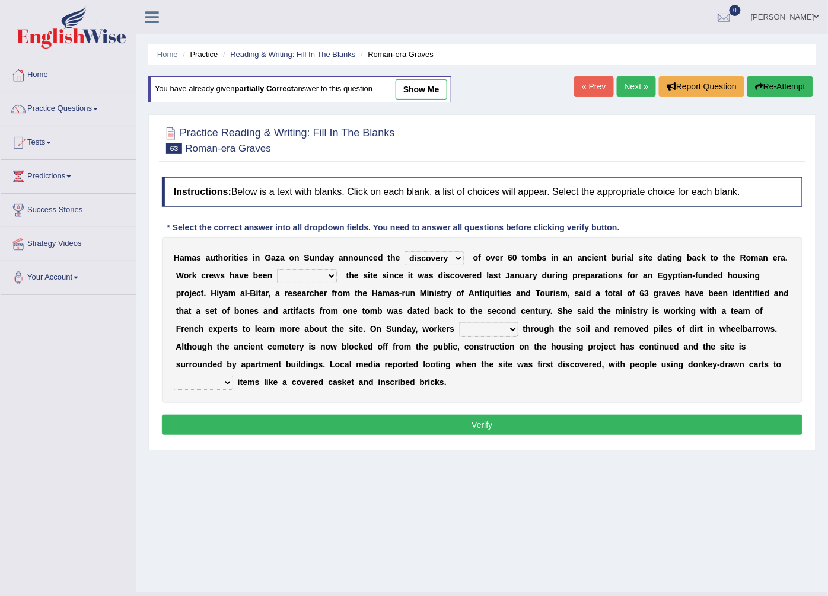
click at [277, 270] on select "destroying heralding excavating founding" at bounding box center [307, 276] width 60 height 14
click at [459, 327] on select "irritated mimicked sifted sipped" at bounding box center [488, 330] width 59 height 14
select select "sifted"
click at [459, 323] on select "irritated mimicked sifted sipped" at bounding box center [488, 330] width 59 height 14
click at [233, 376] on select "haul away go away pull back cheer up" at bounding box center [203, 383] width 59 height 14
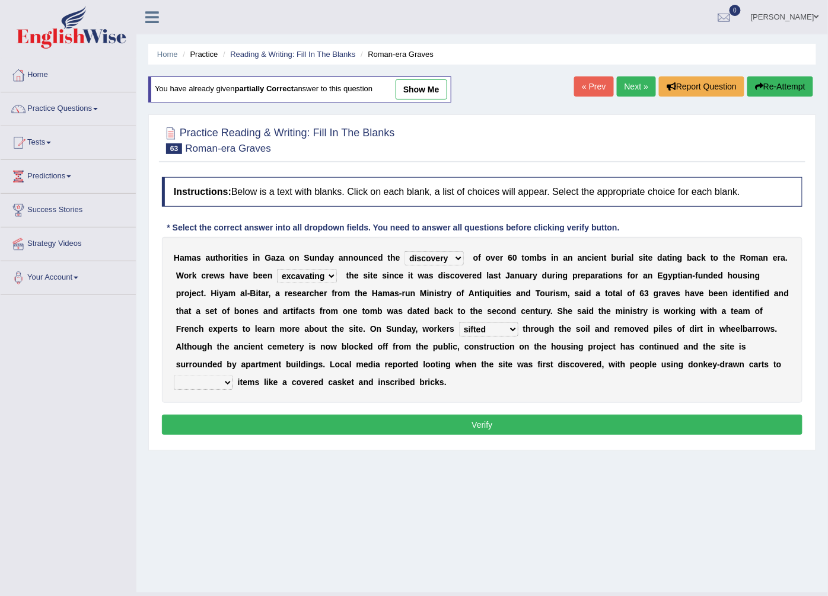
select select "haul away"
click at [233, 376] on select "haul away go away pull back cheer up" at bounding box center [203, 383] width 59 height 14
click at [478, 415] on button "Verify" at bounding box center [482, 425] width 640 height 20
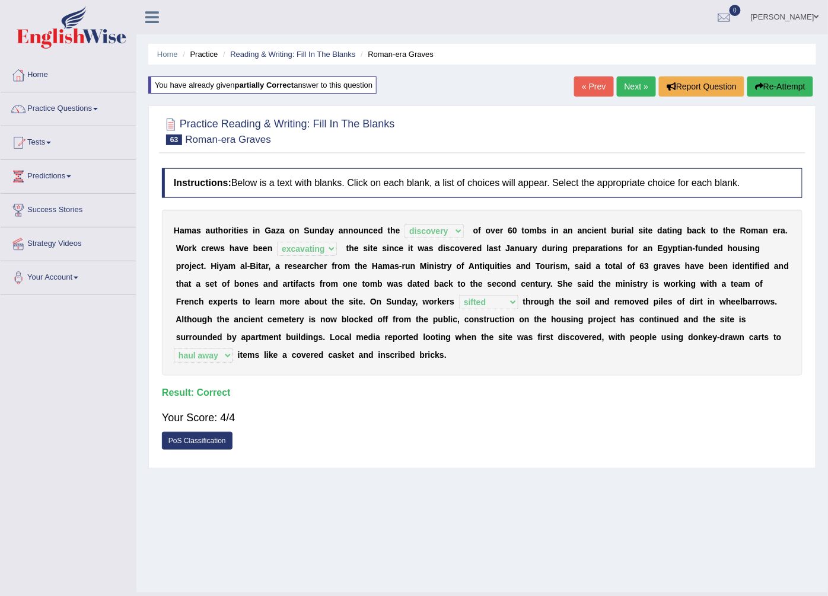
click at [626, 79] on link "Next »" at bounding box center [636, 86] width 39 height 20
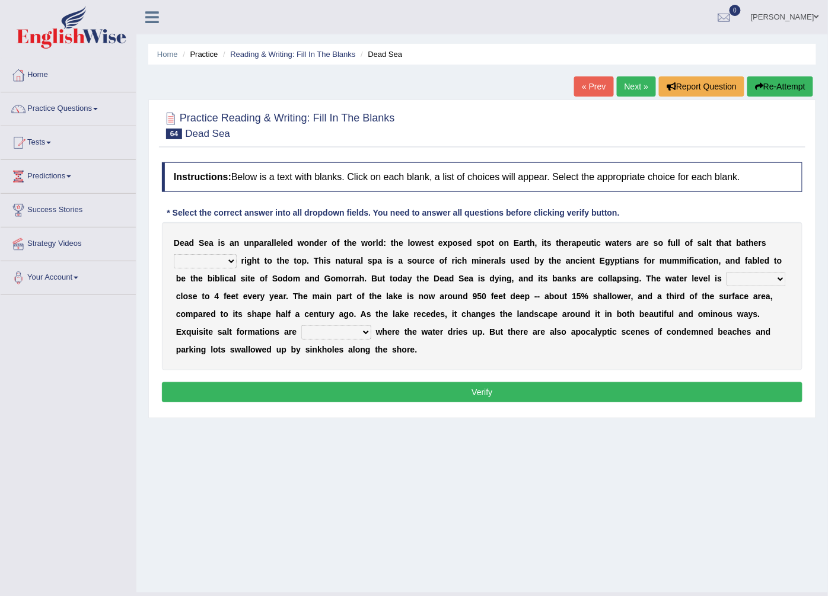
click at [225, 261] on select "float reconstruct sink assert" at bounding box center [205, 261] width 63 height 14
select select "reconstruct"
click at [174, 255] on select "float reconstruct sink assert" at bounding box center [205, 261] width 63 height 14
click at [726, 276] on select "dropping paralleling rising keeping" at bounding box center [755, 279] width 59 height 14
select select "dropping"
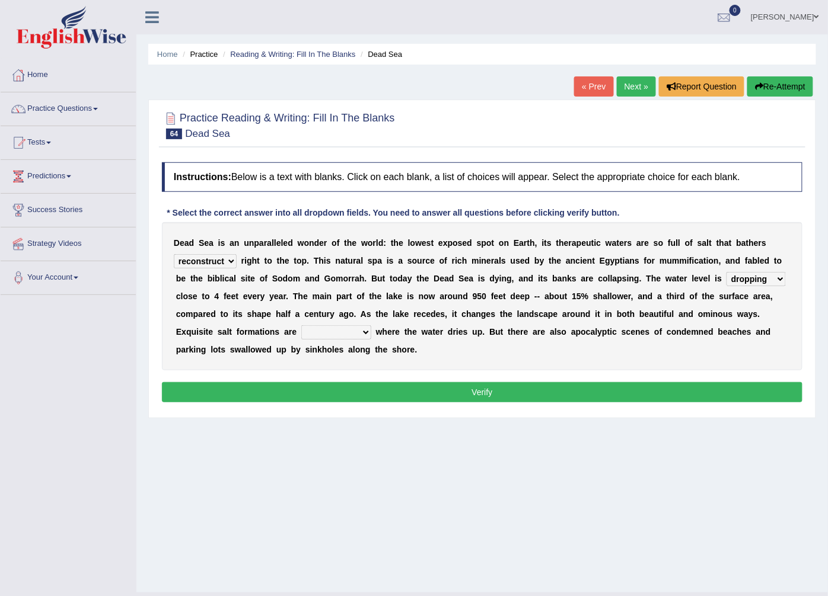
click at [726, 273] on select "dropping paralleling rising keeping" at bounding box center [755, 279] width 59 height 14
click at [301, 337] on select "overwhelmed conserved enhanced revealed" at bounding box center [336, 333] width 70 height 14
select select "revealed"
click at [301, 326] on select "overwhelmed conserved enhanced revealed" at bounding box center [336, 333] width 70 height 14
click at [222, 394] on button "Verify" at bounding box center [482, 392] width 640 height 20
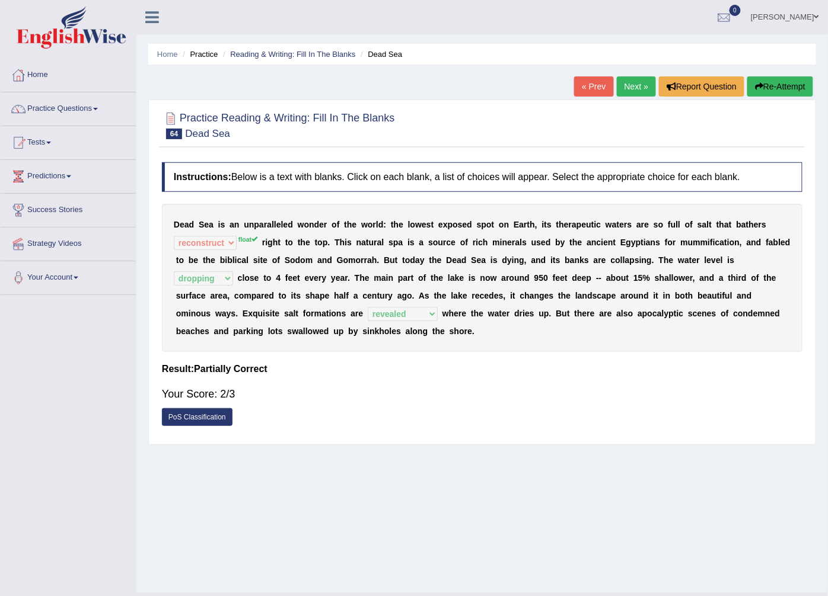
click at [775, 81] on button "Re-Attempt" at bounding box center [780, 86] width 66 height 20
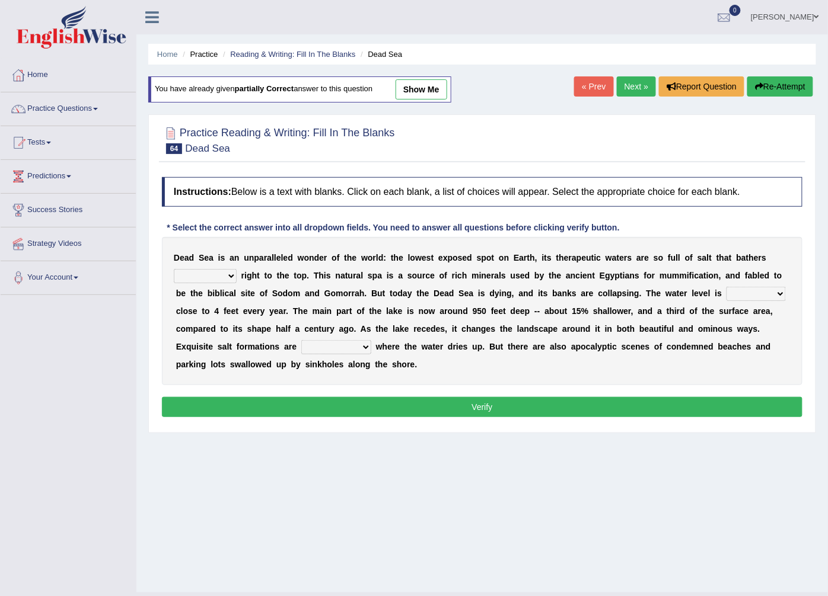
click at [224, 279] on select "float reconstruct sink assert" at bounding box center [205, 276] width 63 height 14
select select "float"
click at [174, 270] on select "float reconstruct sink assert" at bounding box center [205, 276] width 63 height 14
click at [726, 298] on select "dropping paralleling rising keeping" at bounding box center [755, 294] width 59 height 14
select select "dropping"
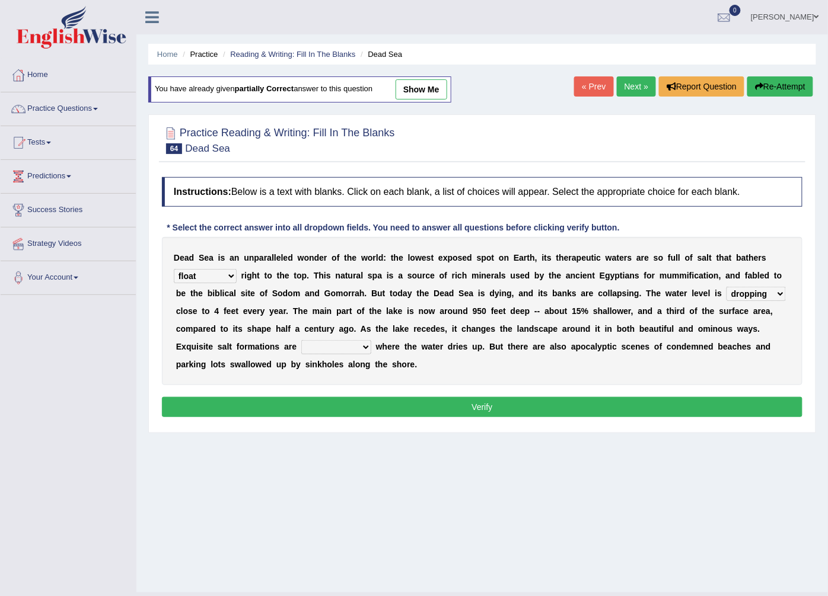
click at [726, 288] on select "dropping paralleling rising keeping" at bounding box center [755, 294] width 59 height 14
click at [301, 344] on select "overwhelmed conserved enhanced revealed" at bounding box center [336, 347] width 70 height 14
select select "revealed"
click at [301, 341] on select "overwhelmed conserved enhanced revealed" at bounding box center [336, 347] width 70 height 14
click at [215, 413] on button "Verify" at bounding box center [482, 407] width 640 height 20
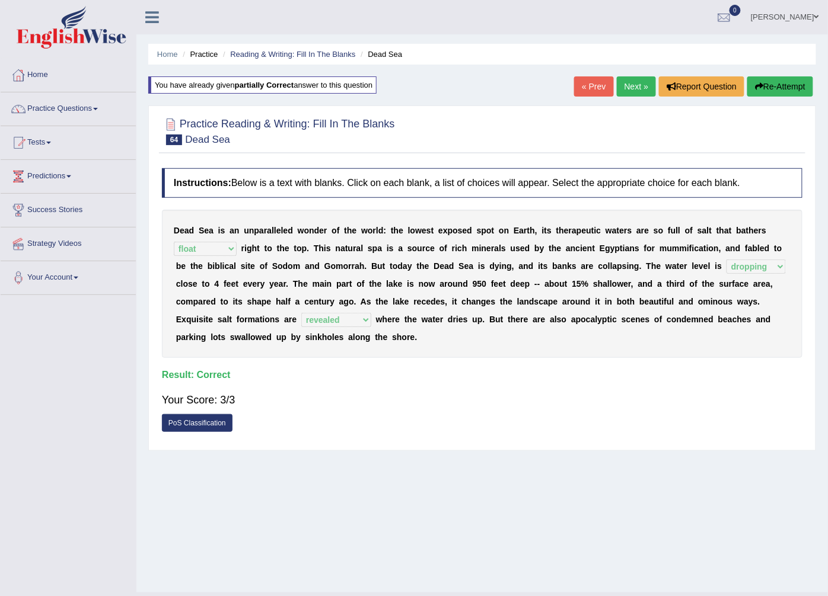
click at [621, 83] on link "Next »" at bounding box center [636, 86] width 39 height 20
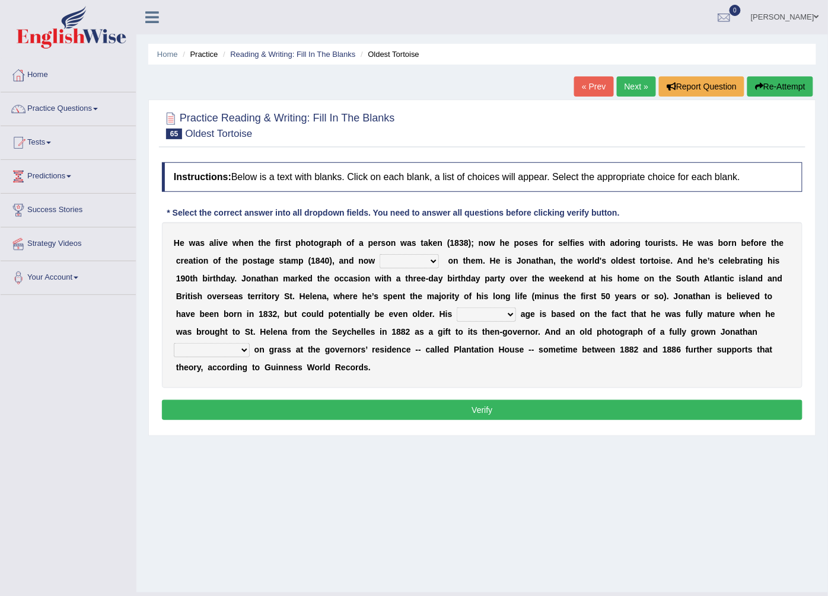
click at [379, 259] on select "appeals appears distracts associates" at bounding box center [408, 261] width 59 height 14
select select "appears"
click at [379, 255] on select "appeals appears distracts associates" at bounding box center [408, 261] width 59 height 14
click at [457, 321] on select "accurate excellent extreme estimated" at bounding box center [486, 315] width 59 height 14
select select "estimated"
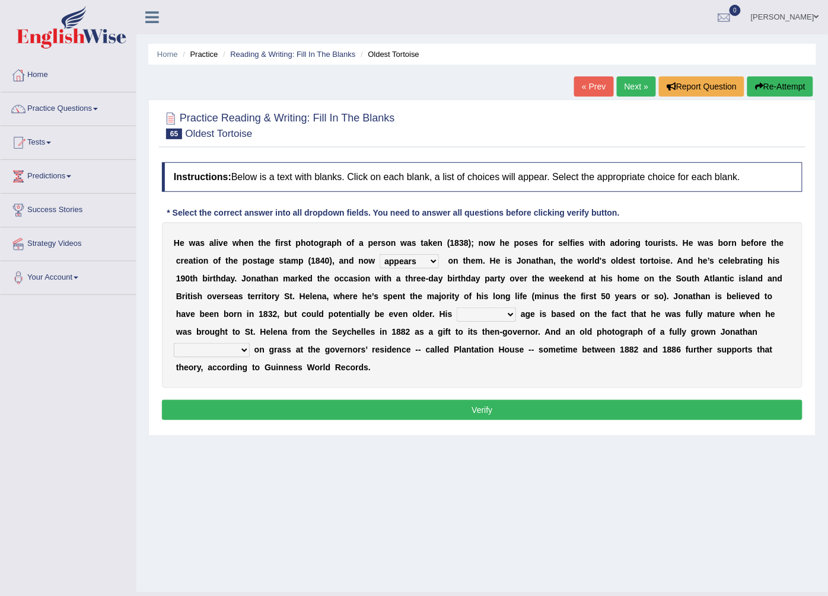
click at [457, 308] on select "accurate excellent extreme estimated" at bounding box center [486, 315] width 59 height 14
click at [579, 342] on div "H e w a s a l i v e w h e n t h e f i r s t p h o t o g r a p h o f a p e r s o…" at bounding box center [482, 305] width 640 height 166
click at [250, 343] on select "grabbing grazing eavesdropping gradating" at bounding box center [212, 350] width 76 height 14
select select "grazing"
click at [250, 343] on select "grabbing grazing eavesdropping gradating" at bounding box center [212, 350] width 76 height 14
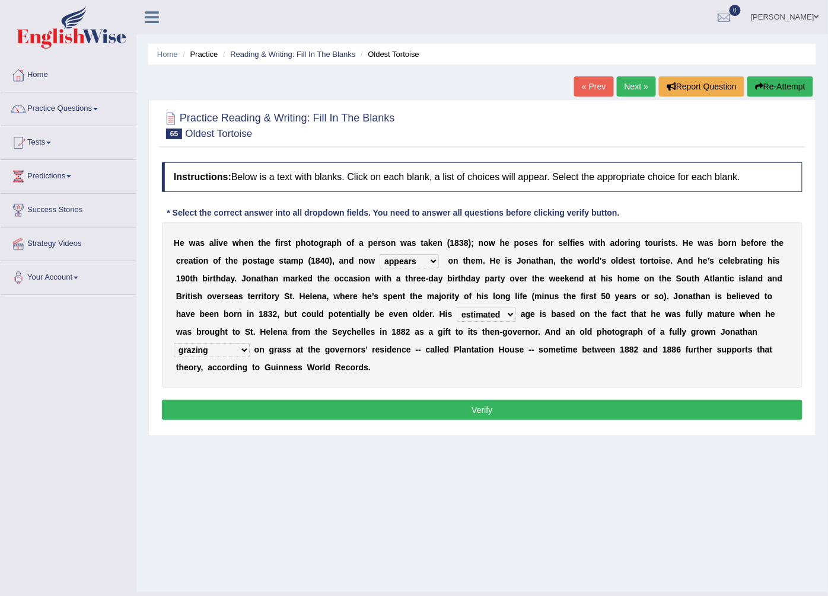
click at [561, 400] on button "Verify" at bounding box center [482, 410] width 640 height 20
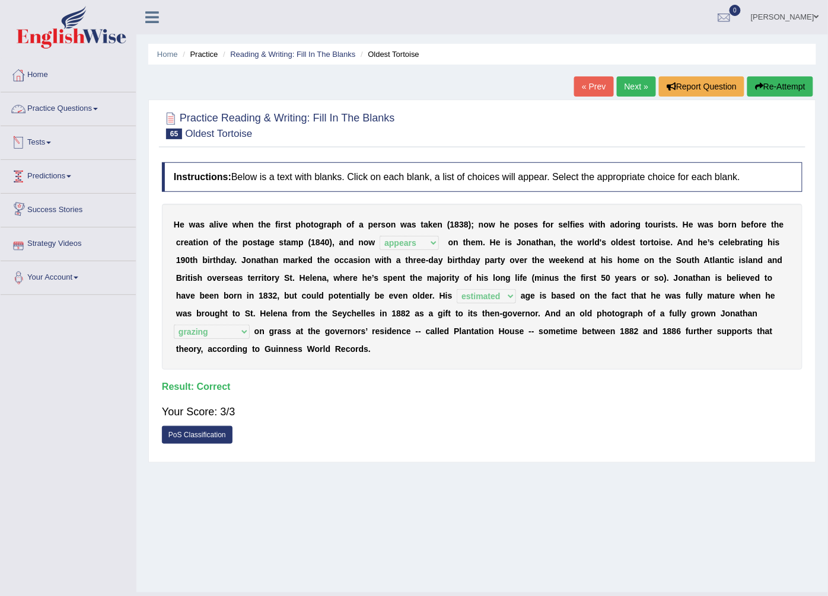
click at [50, 111] on link "Practice Questions" at bounding box center [68, 107] width 135 height 30
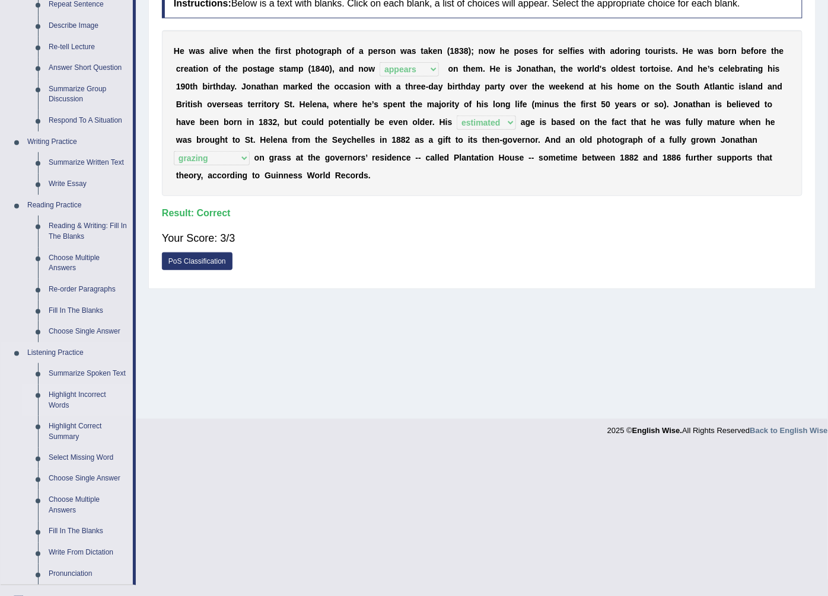
scroll to position [197, 0]
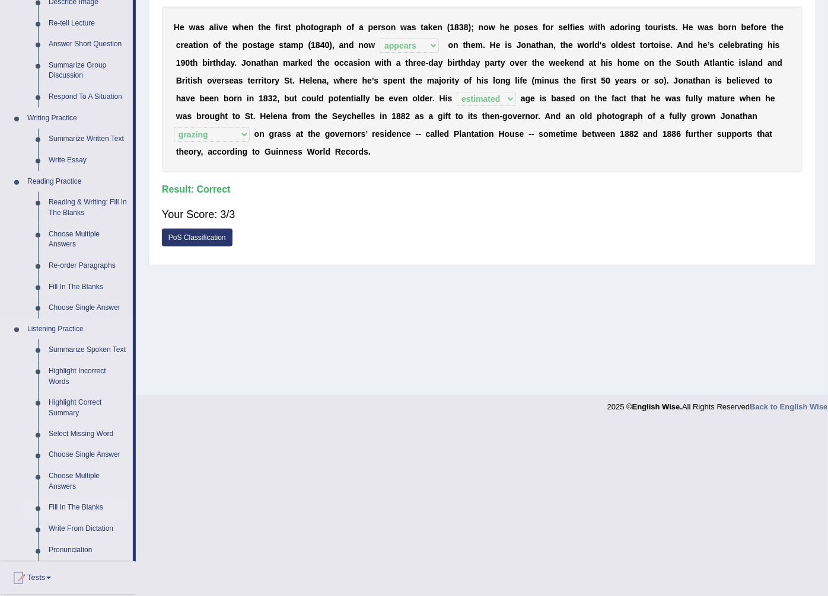
click at [66, 512] on link "Fill In The Blanks" at bounding box center [88, 508] width 90 height 21
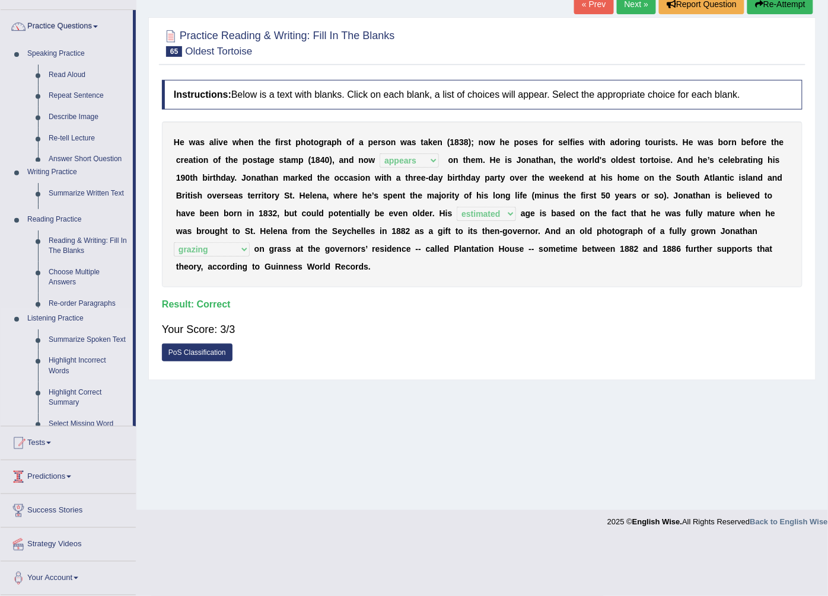
scroll to position [25, 0]
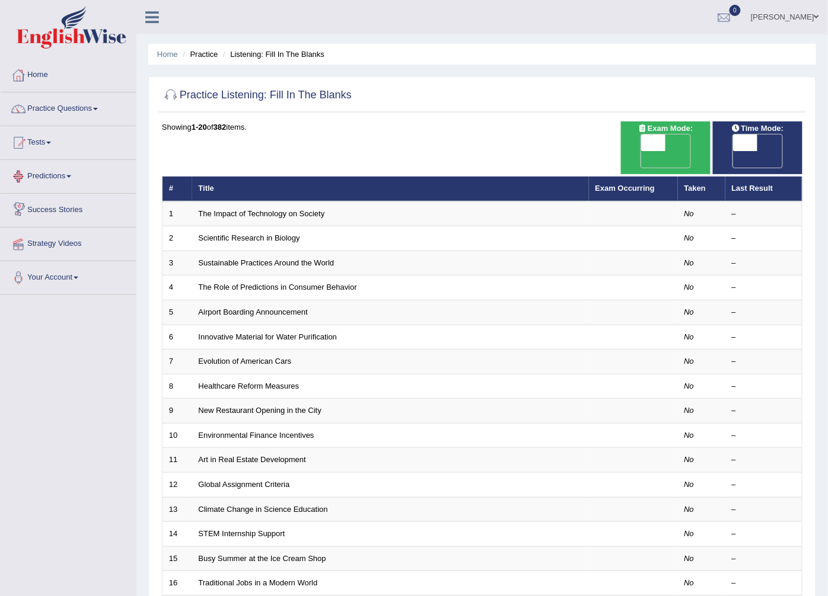
click at [55, 168] on link "Predictions" at bounding box center [68, 175] width 135 height 30
click at [74, 99] on link "Practice Questions" at bounding box center [68, 107] width 135 height 30
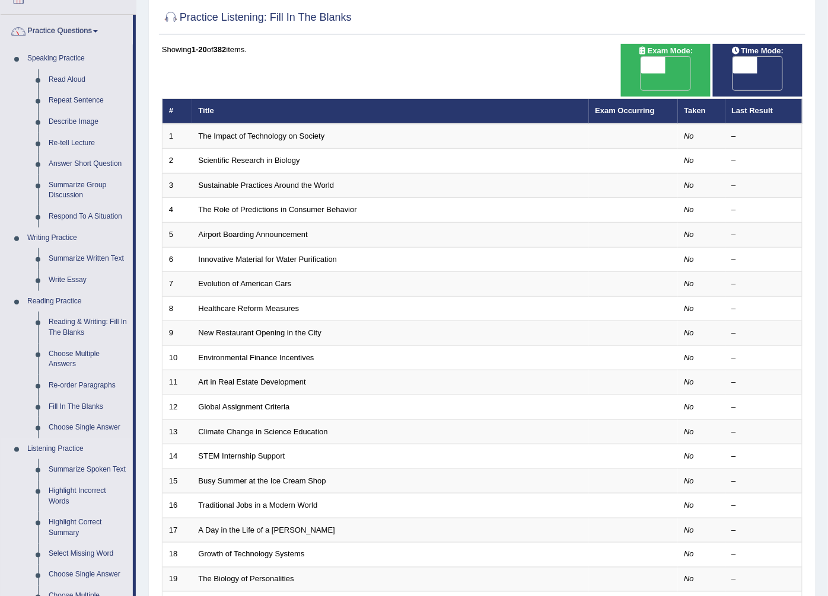
scroll to position [197, 0]
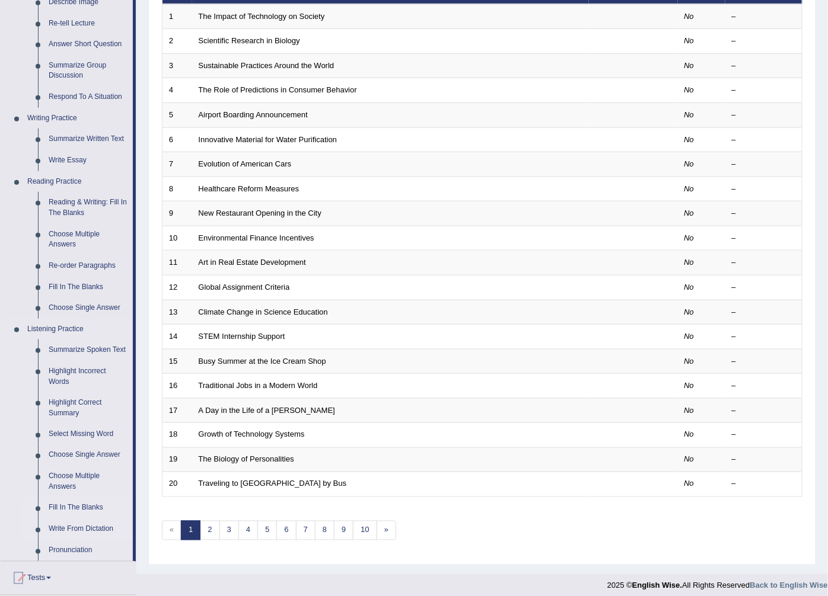
click at [75, 531] on link "Write From Dictation" at bounding box center [88, 529] width 90 height 21
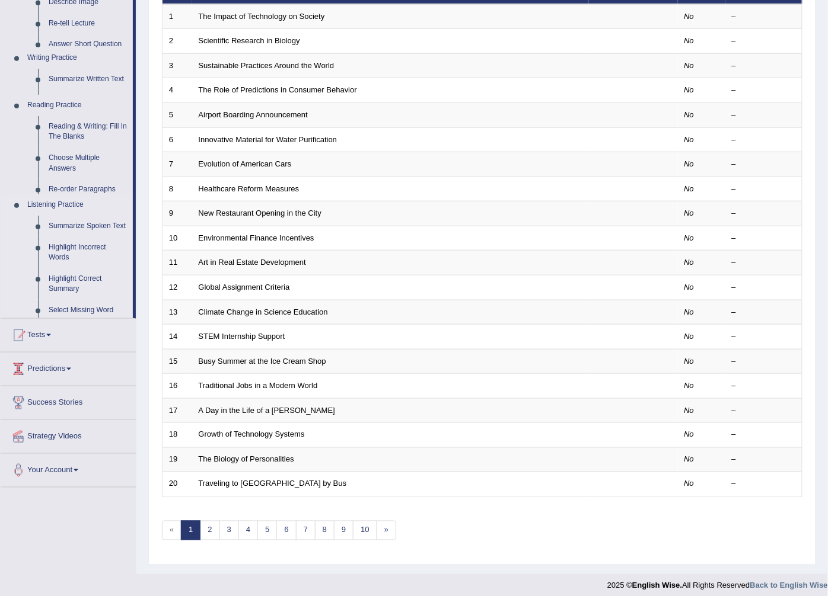
scroll to position [190, 0]
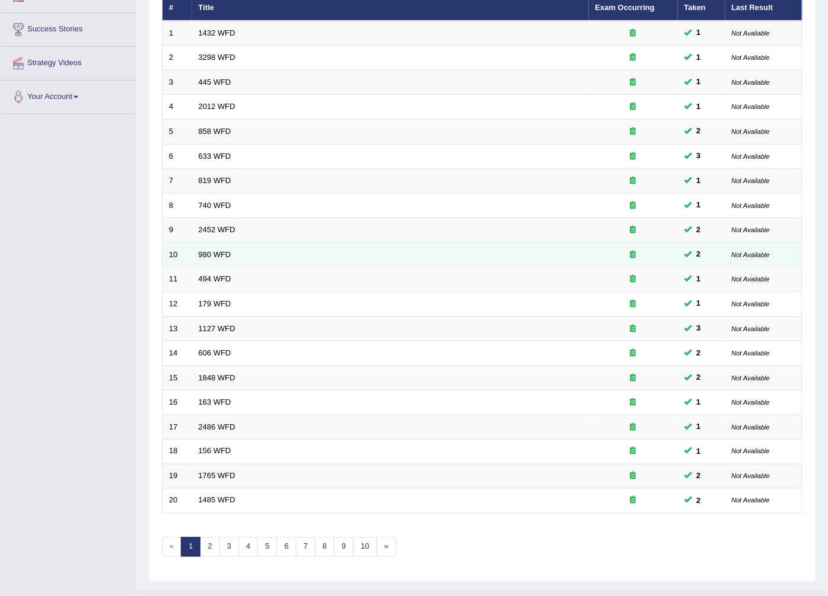
scroll to position [190, 0]
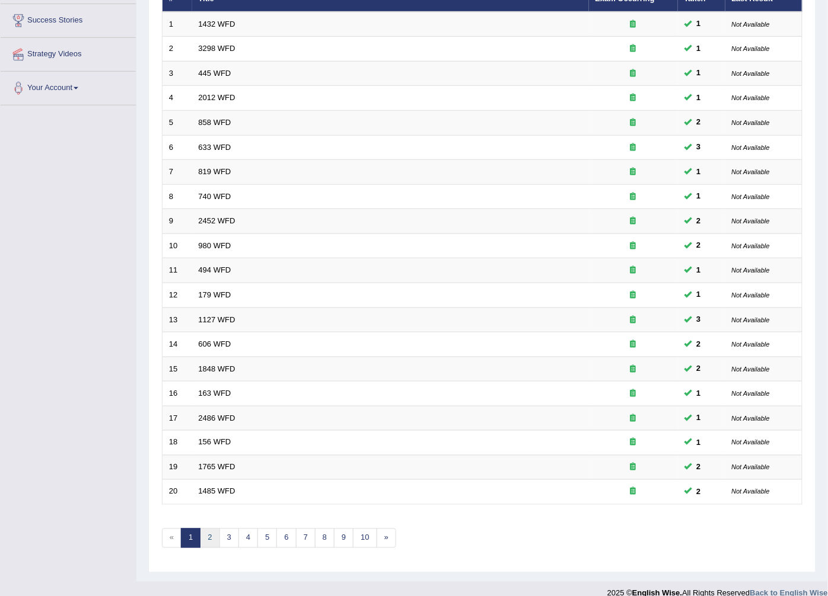
click at [205, 529] on link "2" at bounding box center [210, 539] width 20 height 20
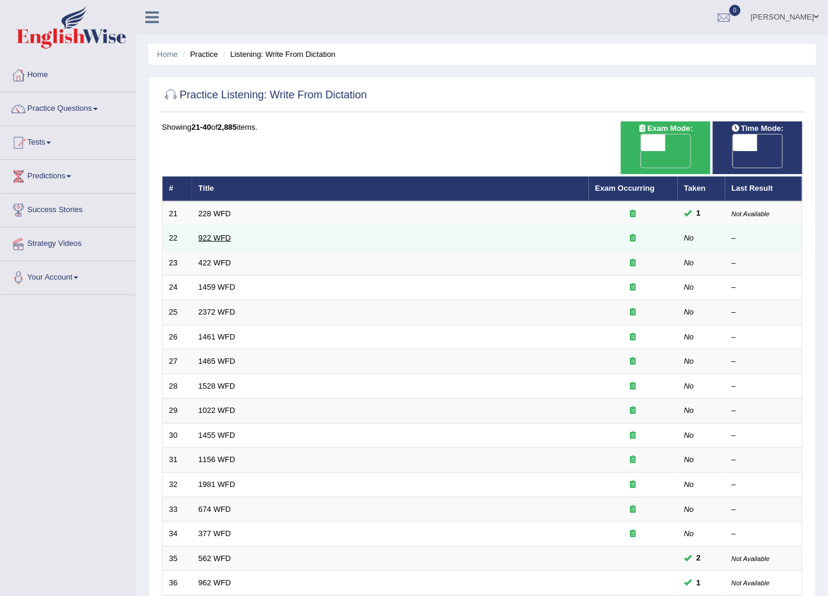
click at [223, 234] on link "922 WFD" at bounding box center [215, 238] width 33 height 9
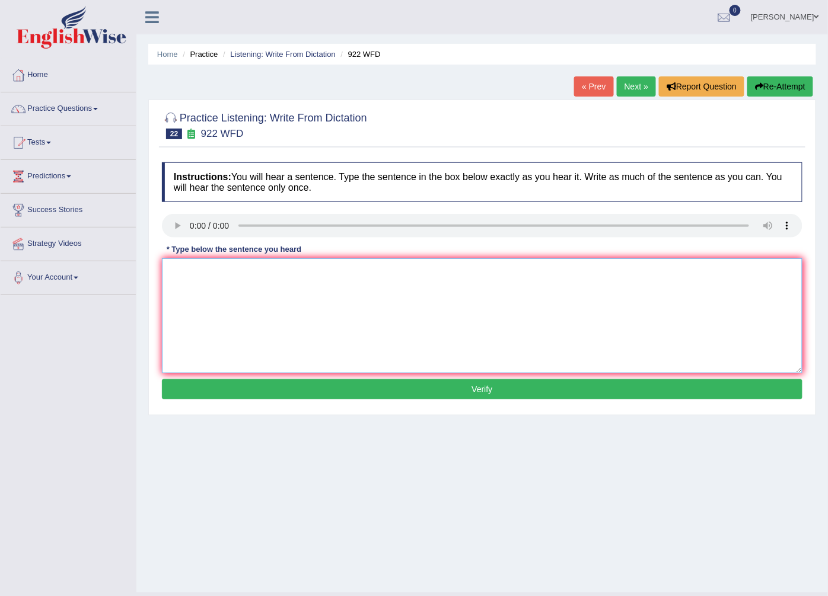
click at [354, 318] on textarea at bounding box center [482, 316] width 640 height 115
type textarea "Students attend to atending the conference must register first attending be to …"
click at [475, 390] on button "Verify" at bounding box center [482, 389] width 640 height 20
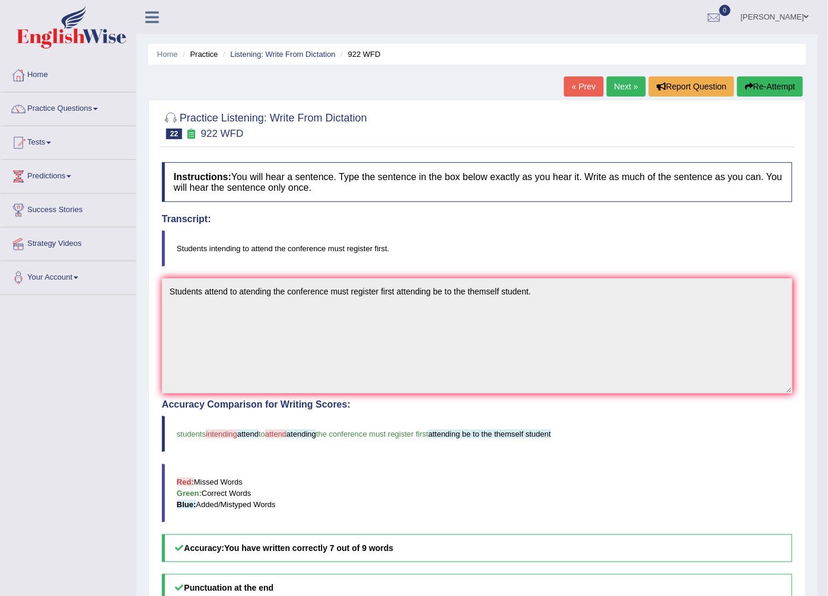
click at [621, 84] on link "Next »" at bounding box center [626, 86] width 39 height 20
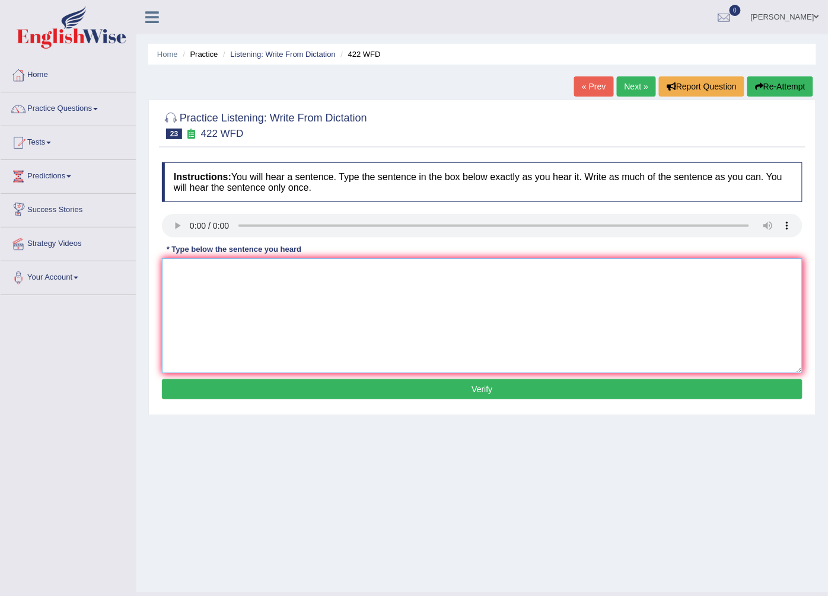
click at [216, 282] on textarea at bounding box center [482, 316] width 640 height 115
click at [191, 270] on textarea "The mmost important detail of the arrougment is missing details arrougument" at bounding box center [482, 316] width 640 height 115
click at [478, 268] on textarea "The most important detail of the arrougment is missing details arrougument" at bounding box center [482, 316] width 640 height 115
type textarea "The most important detail of the arrougment is missing details arrougument."
click at [423, 395] on button "Verify" at bounding box center [482, 389] width 640 height 20
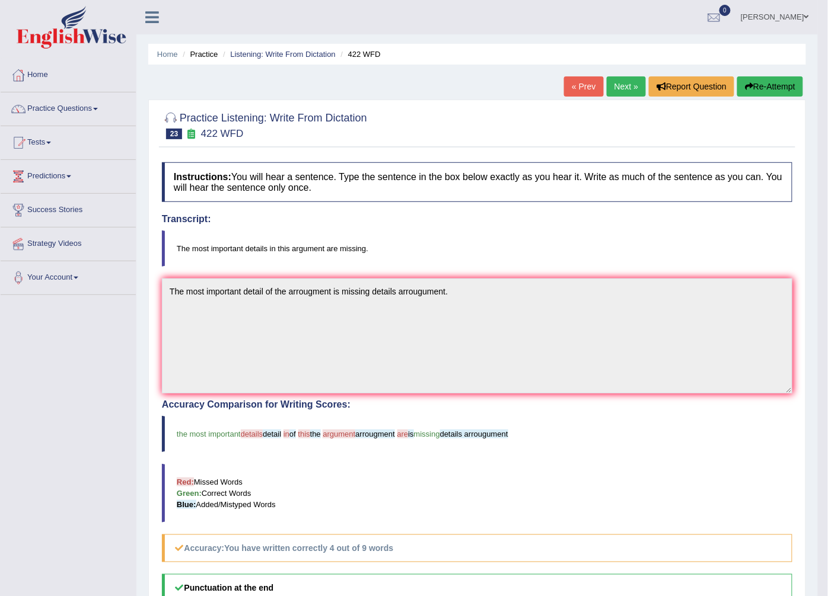
drag, startPoint x: 790, startPoint y: 85, endPoint x: 767, endPoint y: 127, distance: 47.5
click at [786, 90] on button "Re-Attempt" at bounding box center [770, 86] width 66 height 20
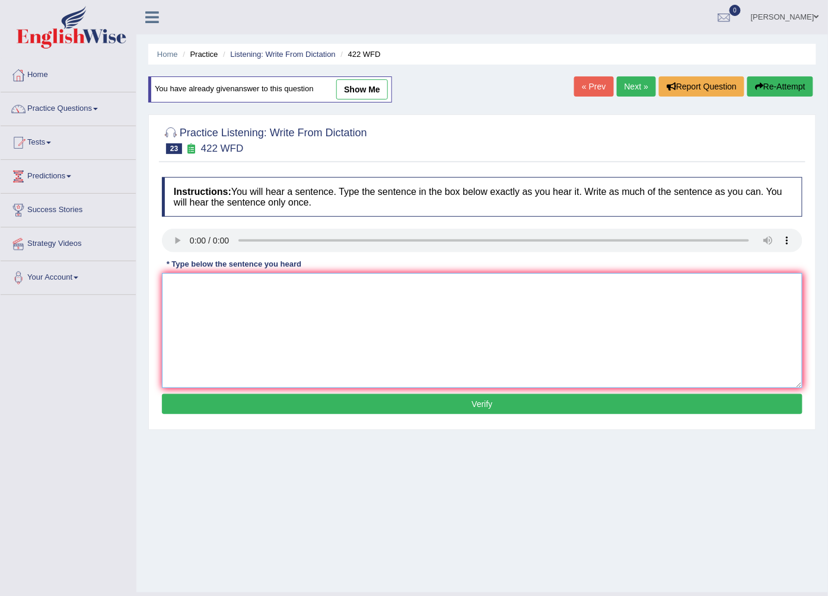
click at [495, 300] on textarea at bounding box center [482, 330] width 640 height 115
click at [216, 316] on textarea at bounding box center [482, 330] width 640 height 115
type textarea "t"
type textarea "The most important details in this argument is missing are importants."
click at [327, 406] on button "Verify" at bounding box center [482, 404] width 640 height 20
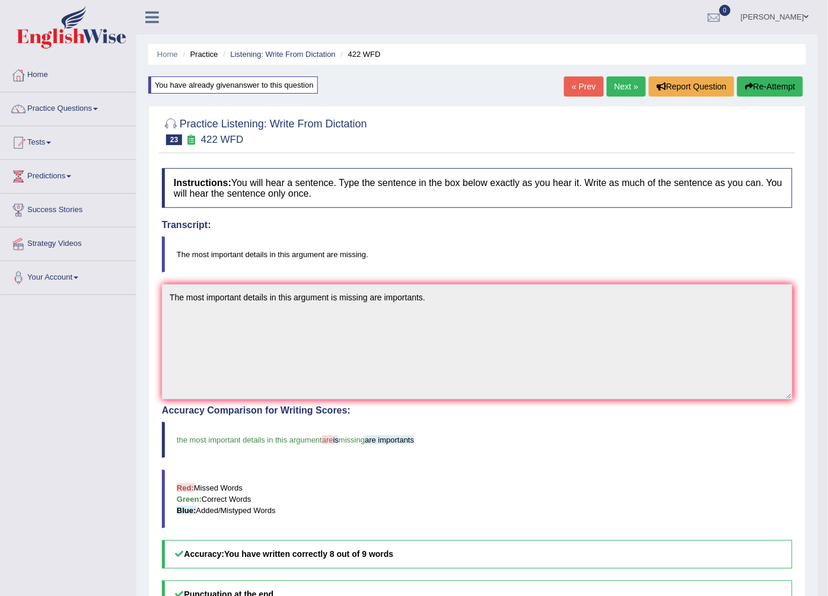
scroll to position [66, 0]
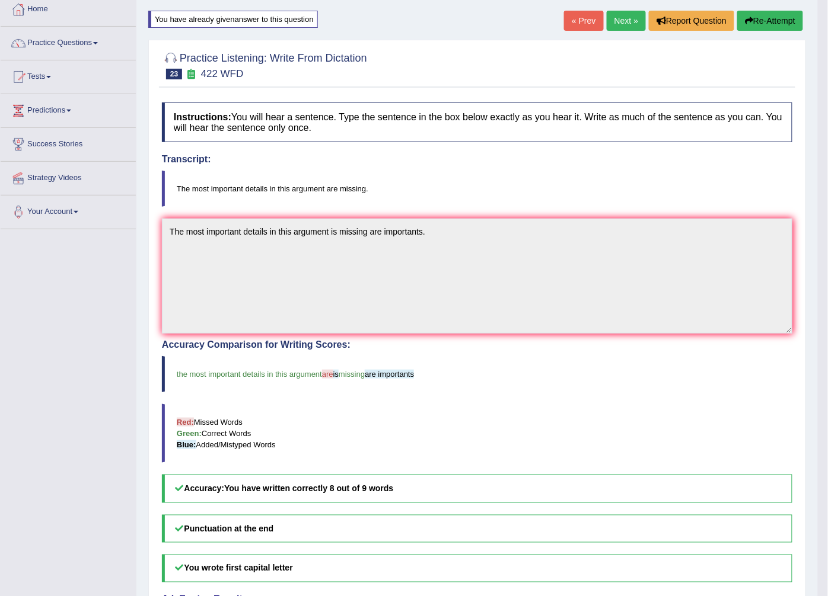
click at [628, 17] on link "Next »" at bounding box center [626, 21] width 39 height 20
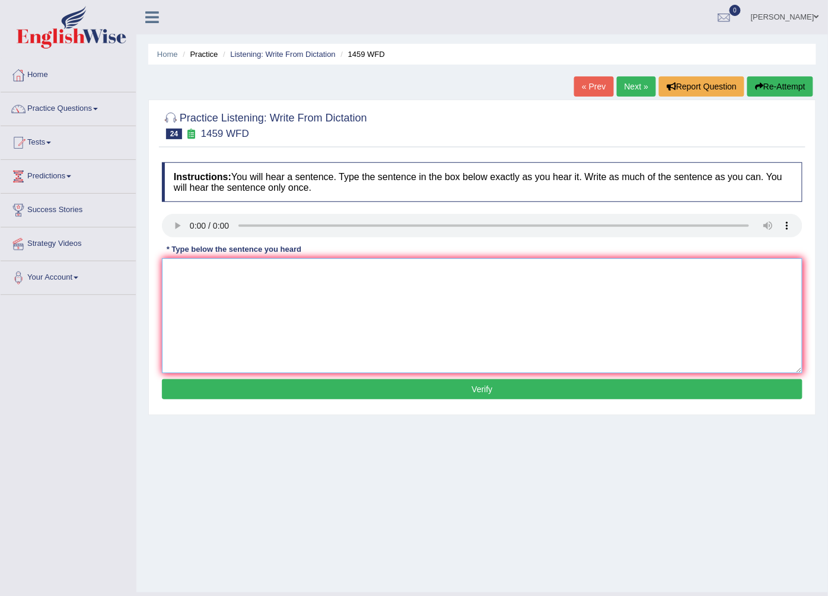
click at [185, 302] on textarea at bounding box center [482, 316] width 640 height 115
click at [178, 265] on textarea "All procedure and expirements are upline in the labotorian the are upload in th…" at bounding box center [482, 316] width 640 height 115
type textarea "All the procedure and expirements are upline in the labotorian the are upload i…"
click at [347, 390] on button "Verify" at bounding box center [482, 389] width 640 height 20
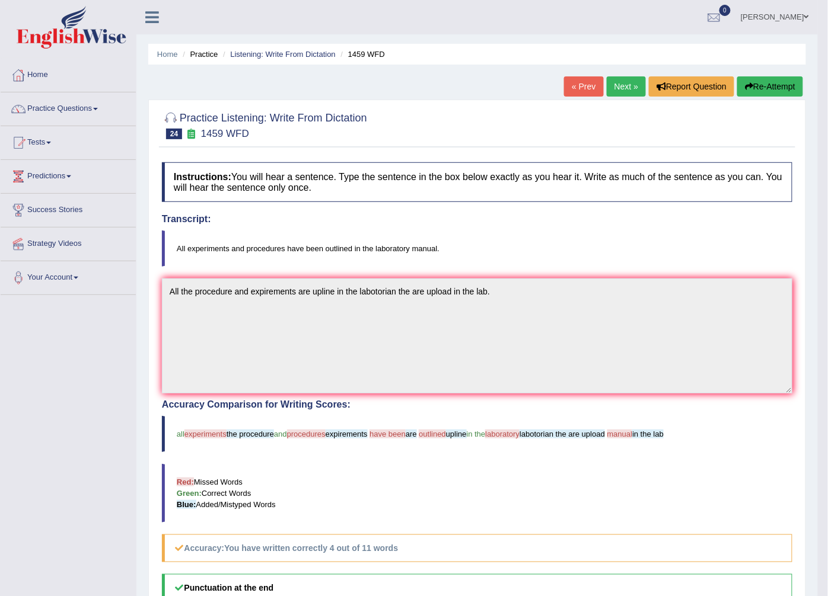
click at [767, 92] on button "Re-Attempt" at bounding box center [770, 86] width 66 height 20
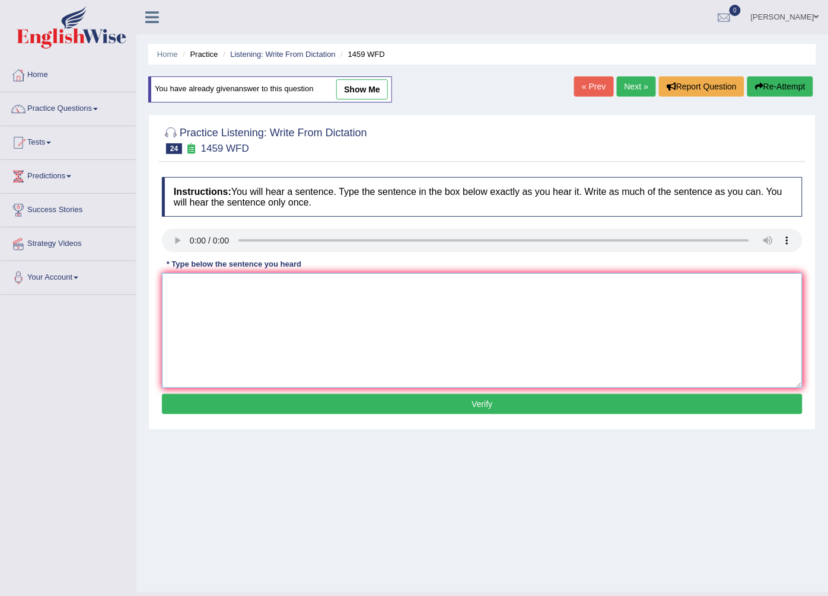
click at [599, 289] on textarea at bounding box center [482, 330] width 640 height 115
click at [218, 291] on textarea at bounding box center [482, 330] width 640 height 115
type textarea "a"
type textarea "All the expirements and procedures have been uplined in librotery mannual uplin…"
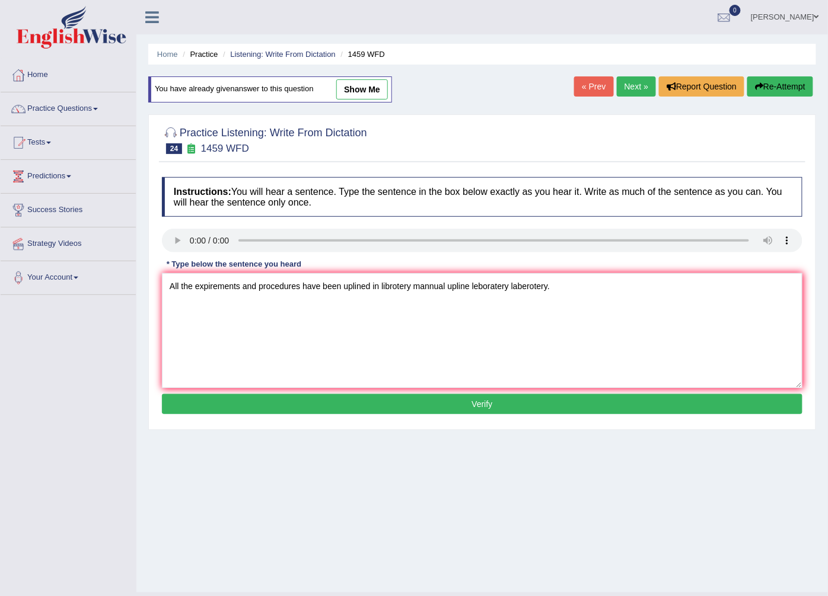
click at [475, 406] on button "Verify" at bounding box center [482, 404] width 640 height 20
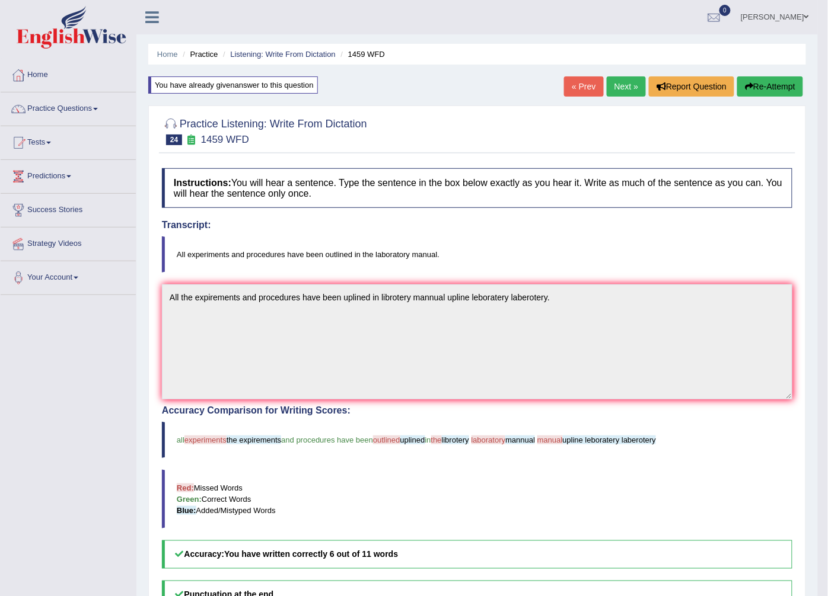
click at [618, 88] on link "Next »" at bounding box center [626, 86] width 39 height 20
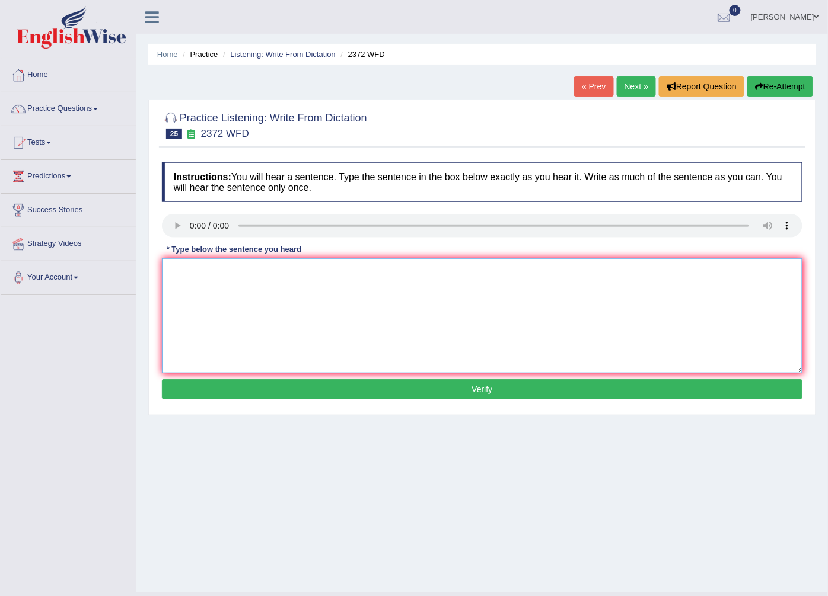
click at [216, 282] on textarea at bounding box center [482, 316] width 640 height 115
type textarea "We must hand in our assignment by the end of the semestor semester assignments …"
click at [475, 390] on button "Verify" at bounding box center [482, 389] width 640 height 20
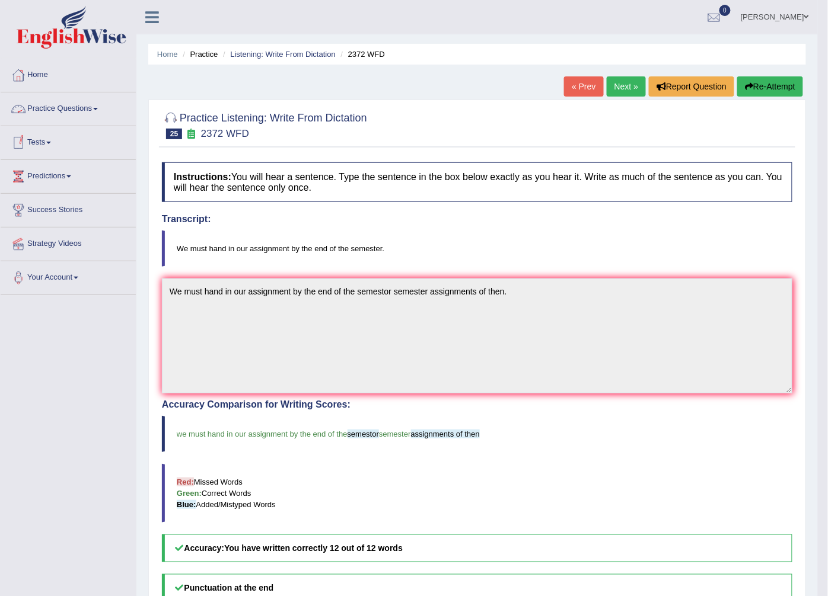
click at [87, 116] on link "Practice Questions" at bounding box center [68, 107] width 135 height 30
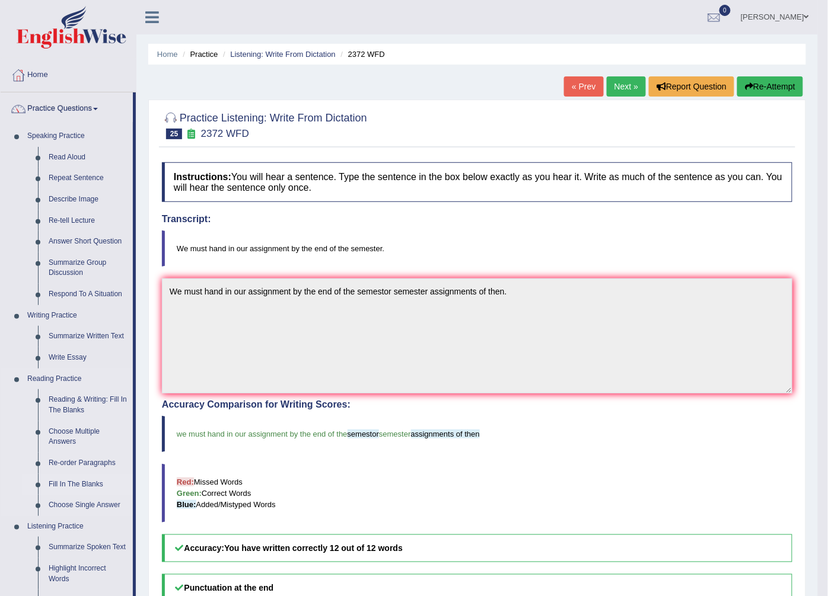
click at [71, 480] on link "Fill In The Blanks" at bounding box center [88, 484] width 90 height 21
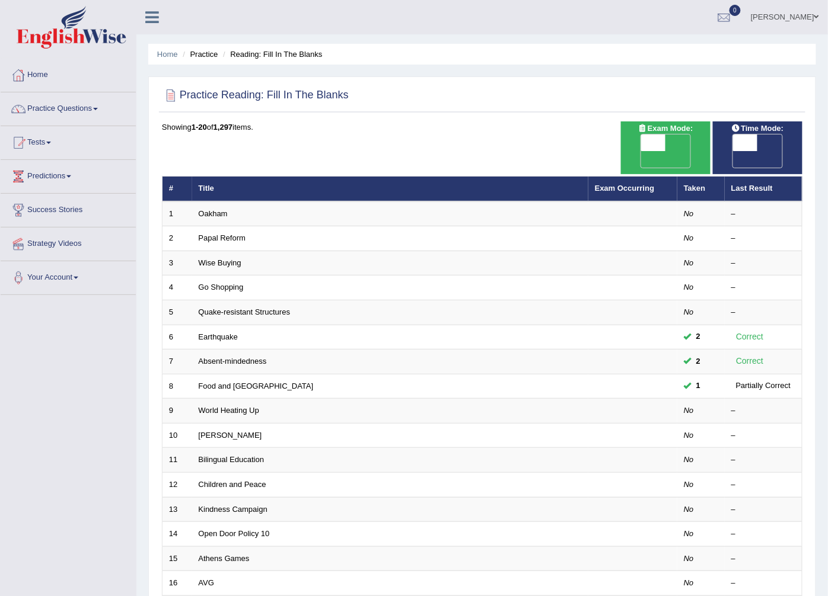
click at [205, 209] on link "Oakham" at bounding box center [213, 213] width 29 height 9
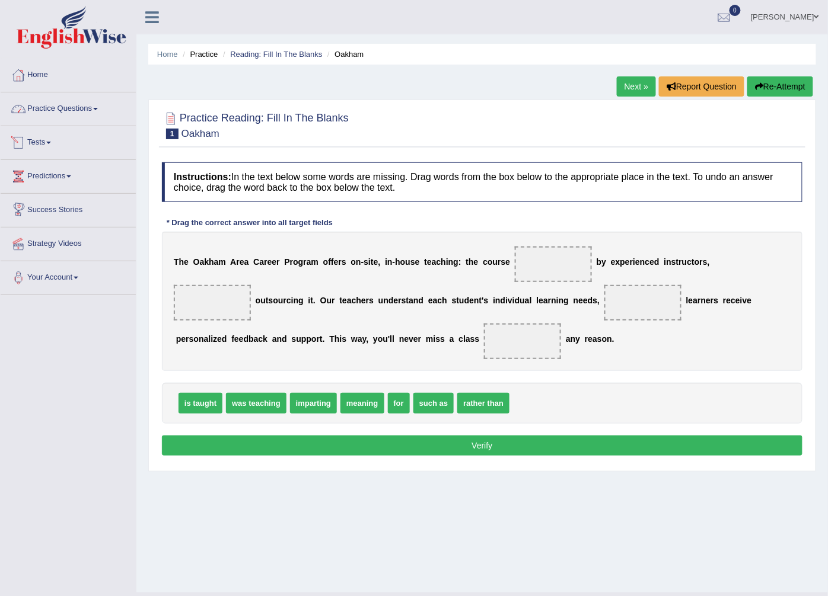
click at [80, 107] on link "Practice Questions" at bounding box center [68, 107] width 135 height 30
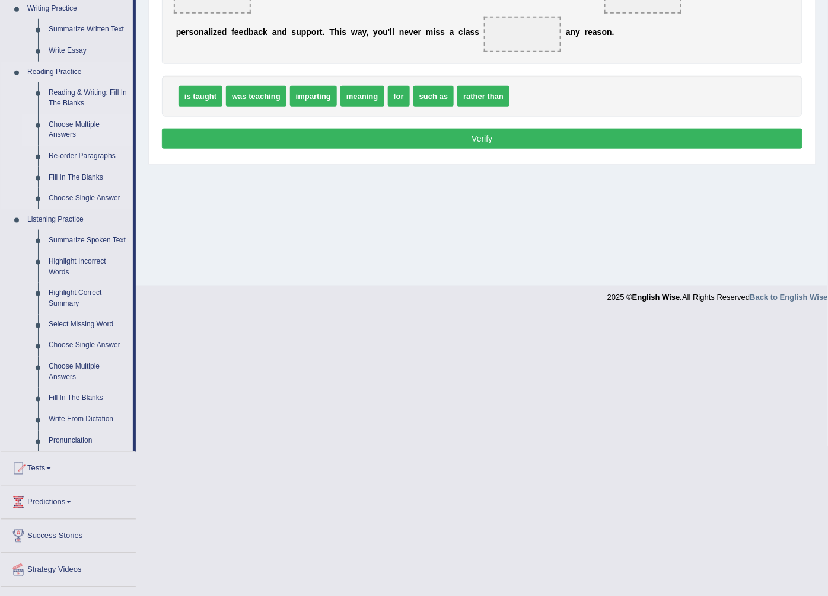
scroll to position [329, 0]
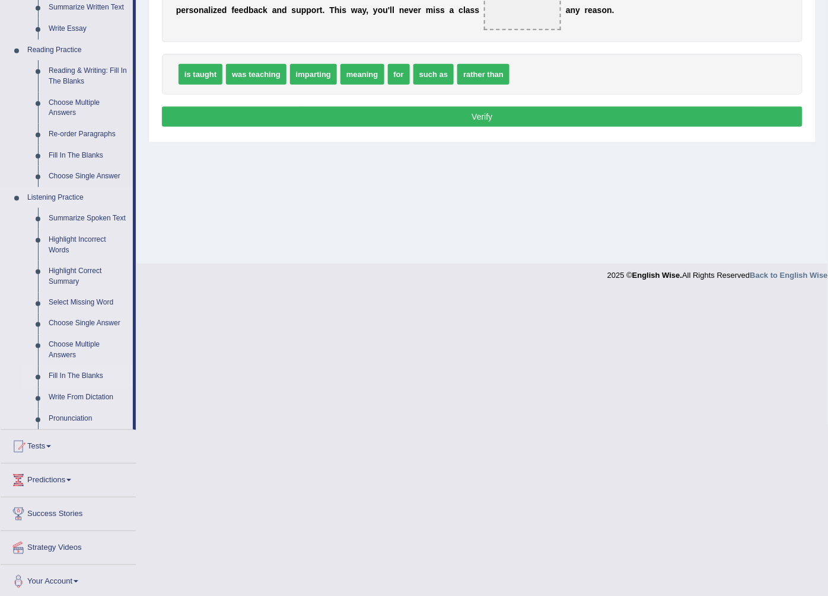
click at [62, 376] on link "Fill In The Blanks" at bounding box center [88, 376] width 90 height 21
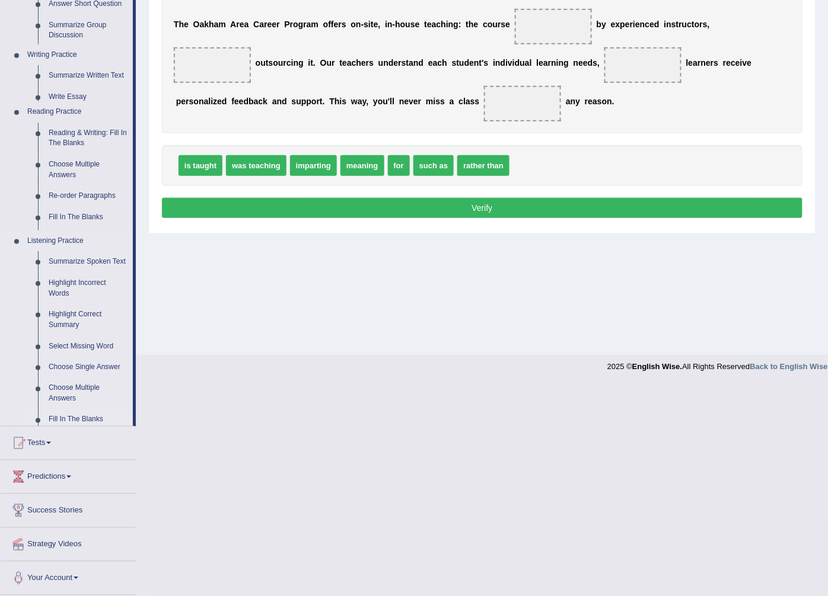
scroll to position [25, 0]
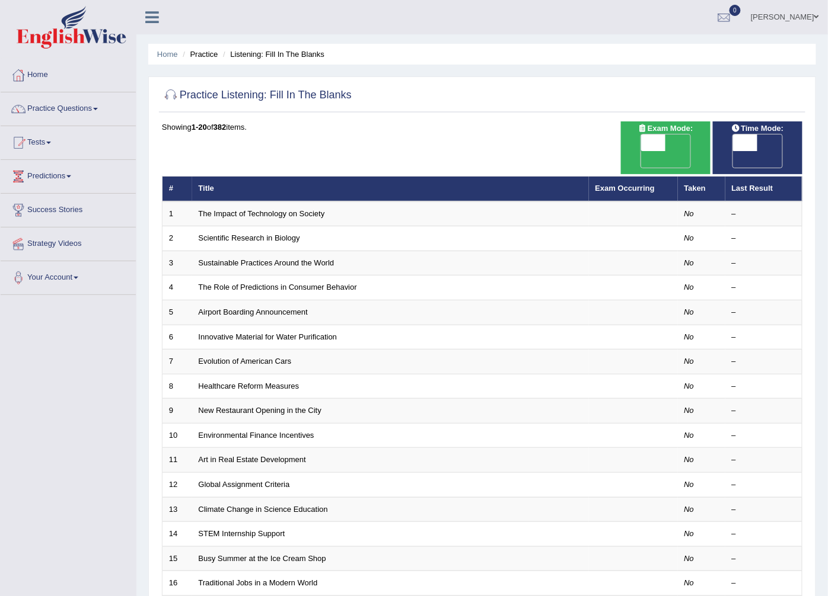
click at [267, 209] on link "The Impact of Technology on Society" at bounding box center [262, 213] width 126 height 9
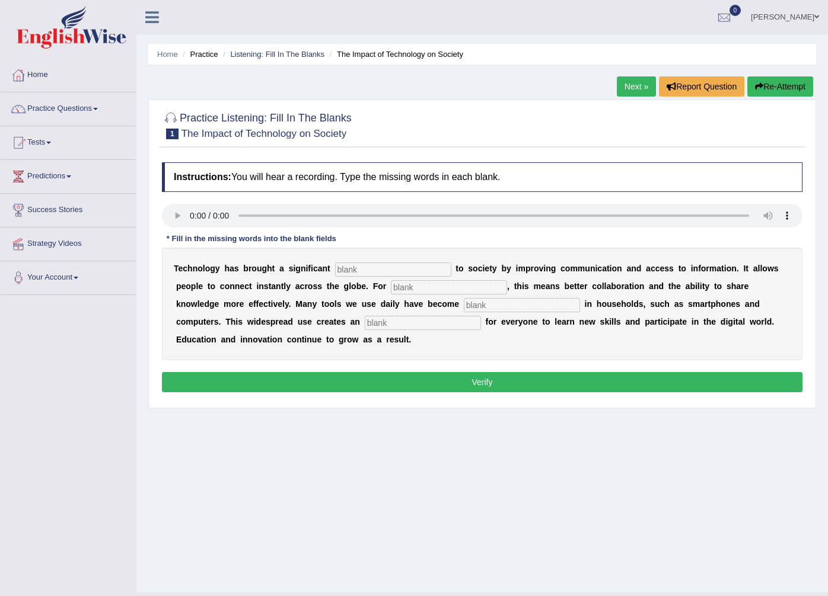
click at [339, 273] on input "text" at bounding box center [393, 270] width 116 height 14
click at [414, 275] on input "text" at bounding box center [393, 270] width 116 height 14
click at [400, 289] on input "text" at bounding box center [449, 287] width 116 height 14
type input "humans"
click at [464, 309] on input "text" at bounding box center [522, 305] width 116 height 14
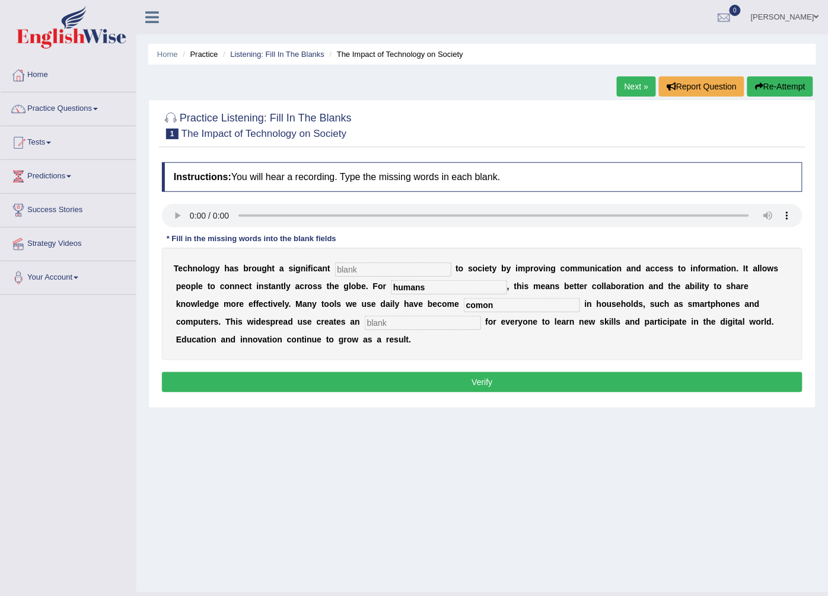
type input "comon"
click at [365, 330] on input "text" at bounding box center [423, 323] width 116 height 14
click at [365, 323] on input "opertunity" at bounding box center [423, 323] width 116 height 14
click at [365, 323] on input "oppertunity" at bounding box center [423, 323] width 116 height 14
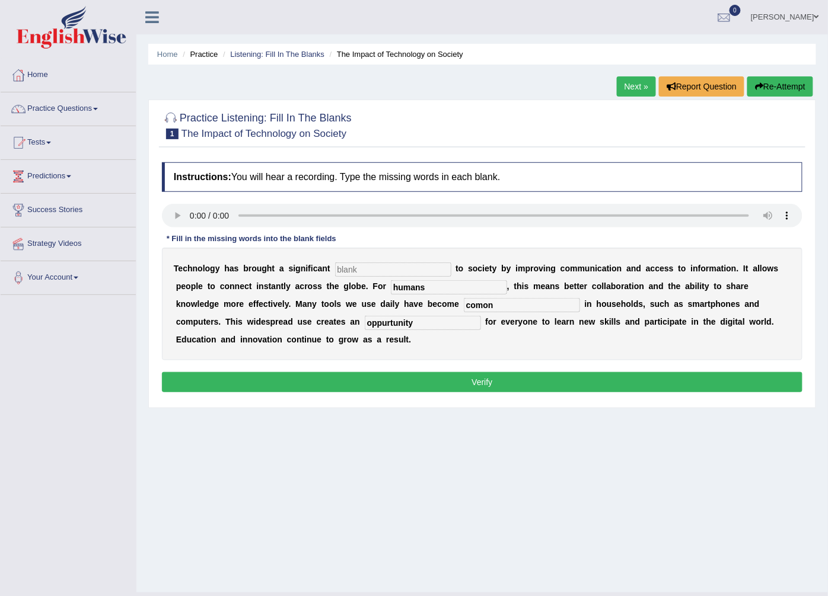
type input "oppurtunity"
click at [464, 305] on input "comon" at bounding box center [522, 305] width 116 height 14
type input "common"
click at [395, 275] on input "text" at bounding box center [393, 270] width 116 height 14
type input "benefits"
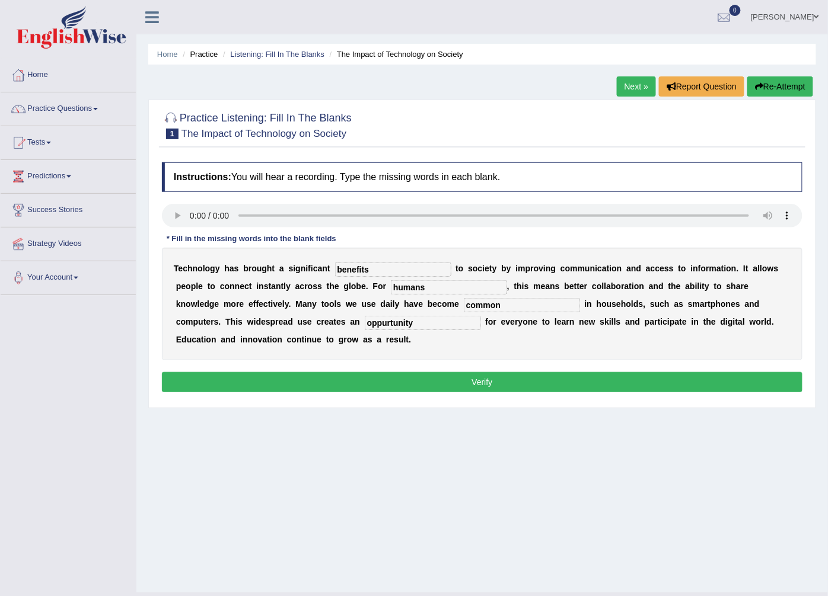
click at [332, 372] on button "Verify" at bounding box center [482, 382] width 640 height 20
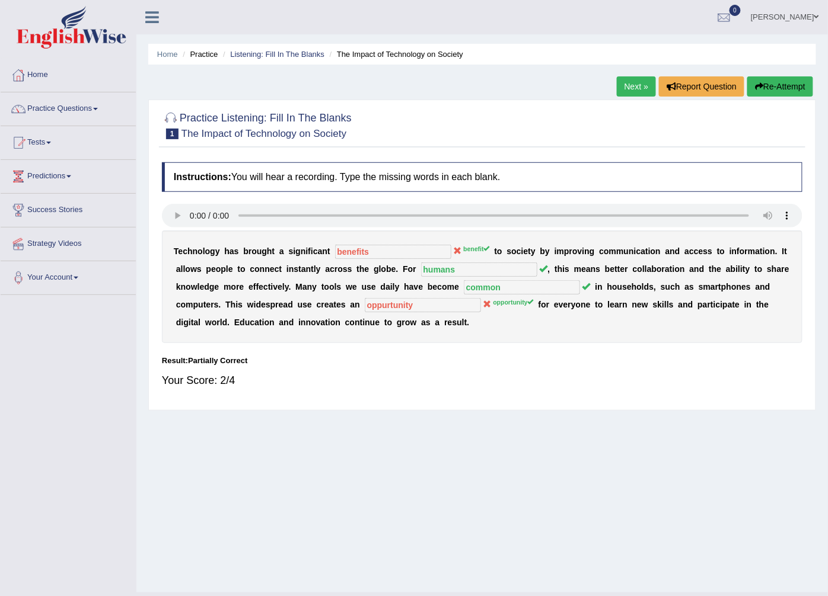
click at [792, 77] on button "Re-Attempt" at bounding box center [780, 86] width 66 height 20
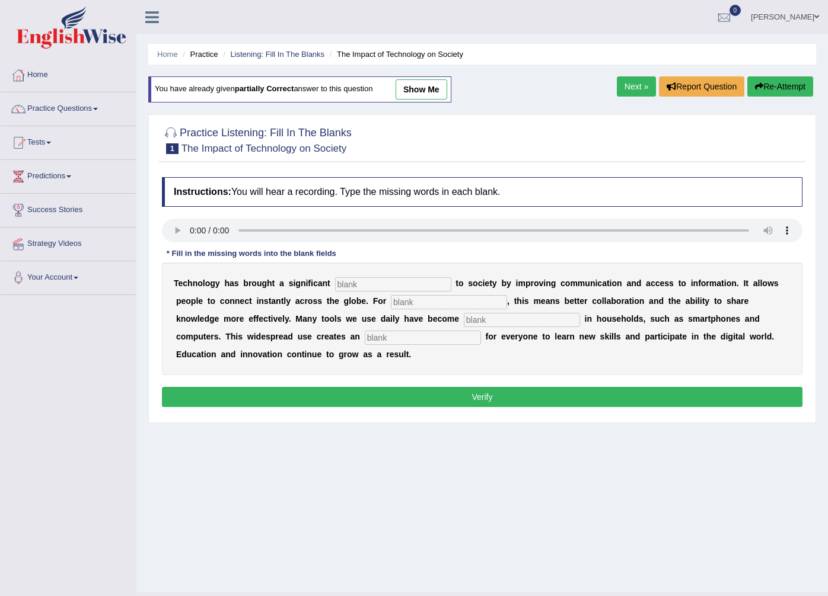
click at [363, 282] on input "text" at bounding box center [393, 284] width 116 height 14
click at [346, 288] on input "text" at bounding box center [393, 284] width 116 height 14
click at [391, 305] on input "text" at bounding box center [449, 302] width 116 height 14
type input "humans"
click at [464, 323] on input "text" at bounding box center [522, 320] width 116 height 14
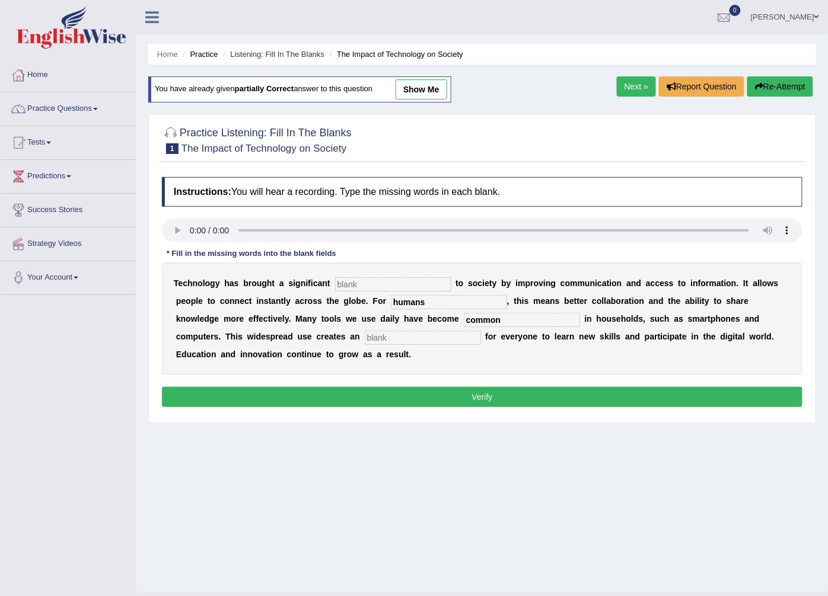
type input "common"
click at [365, 342] on input "text" at bounding box center [423, 338] width 116 height 14
click at [365, 339] on input "oppourtunity" at bounding box center [423, 338] width 116 height 14
type input "opportunity"
click at [350, 285] on input "text" at bounding box center [393, 284] width 116 height 14
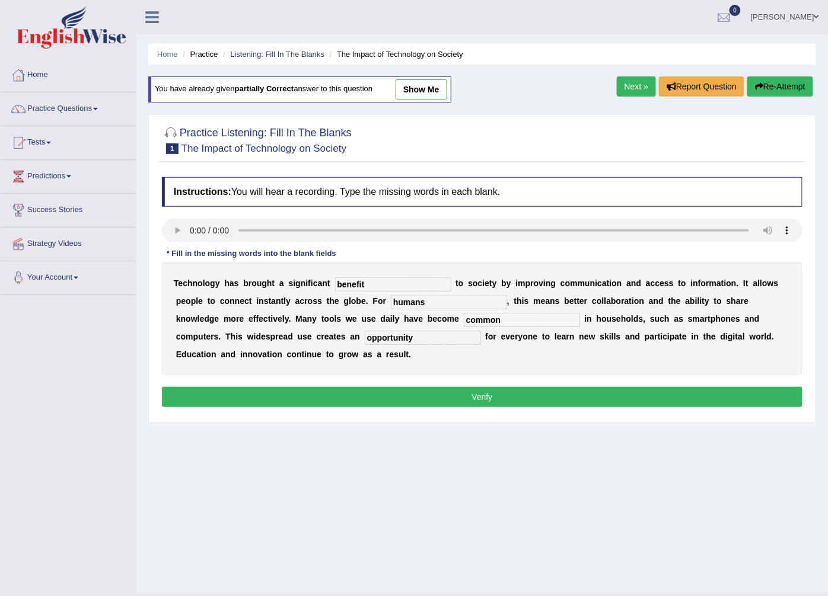
type input "benefit"
click at [306, 387] on button "Verify" at bounding box center [482, 397] width 640 height 20
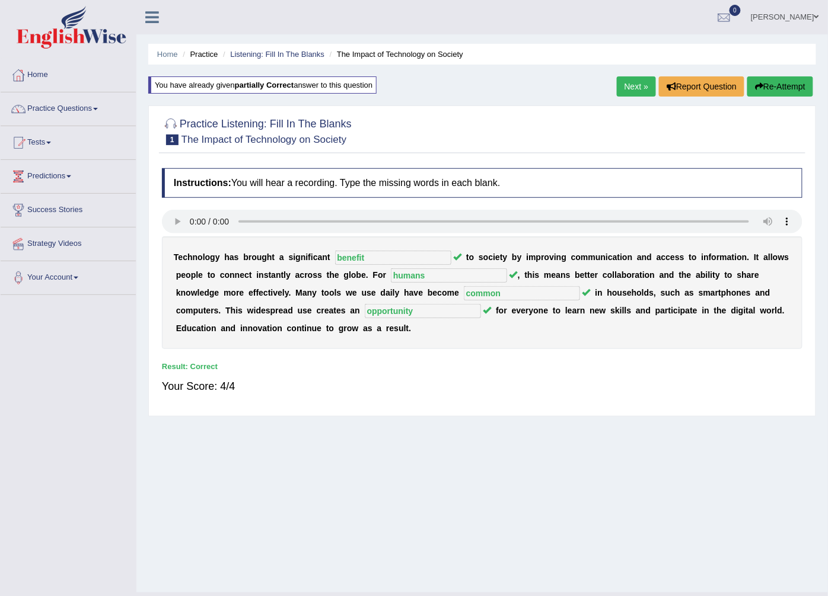
click at [633, 88] on link "Next »" at bounding box center [636, 86] width 39 height 20
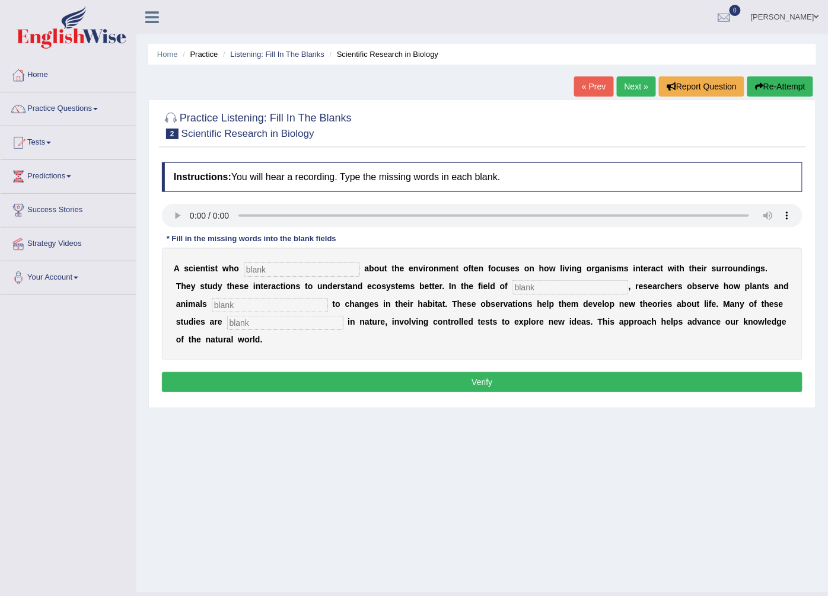
click at [309, 265] on input "text" at bounding box center [302, 270] width 116 height 14
click at [309, 270] on input "text" at bounding box center [302, 270] width 116 height 14
type input "cares"
click at [512, 289] on input "text" at bounding box center [570, 287] width 116 height 14
type input "biology"
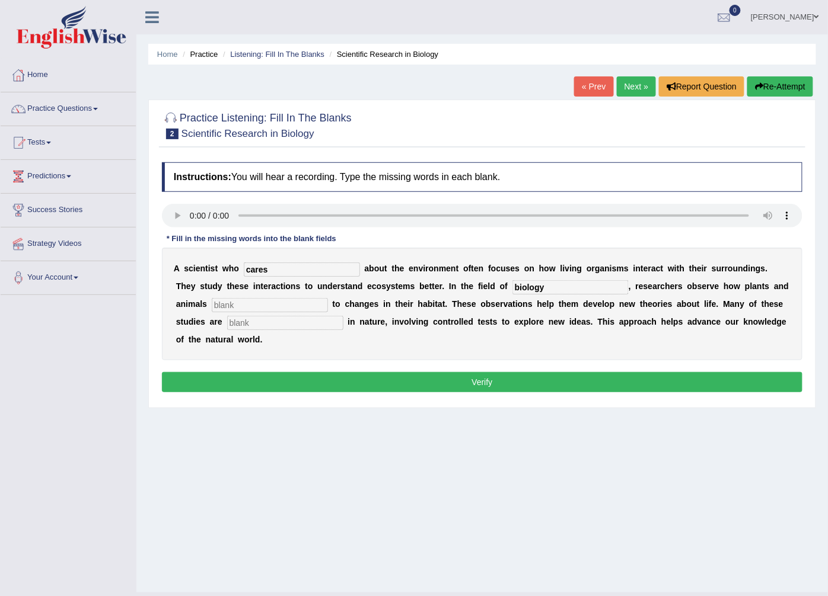
click at [256, 305] on input "text" at bounding box center [270, 305] width 116 height 14
click at [260, 318] on input "text" at bounding box center [285, 323] width 116 height 14
type input "expiremental"
click at [234, 309] on input "text" at bounding box center [270, 305] width 116 height 14
type input "adpat"
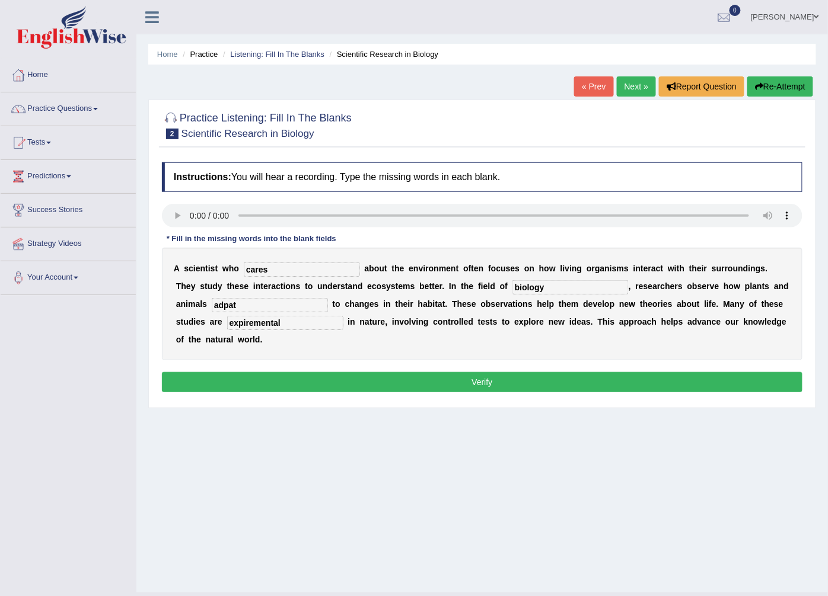
click at [312, 372] on button "Verify" at bounding box center [482, 382] width 640 height 20
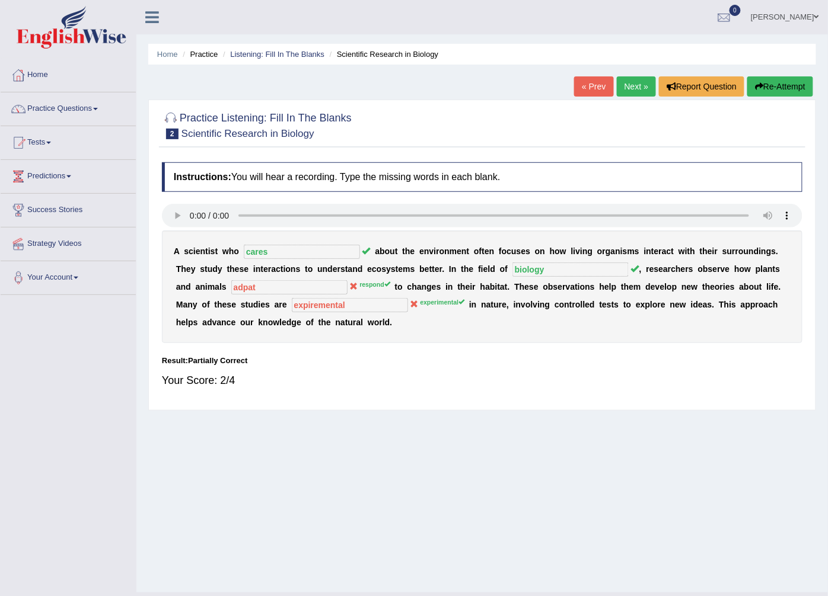
click at [772, 86] on button "Re-Attempt" at bounding box center [780, 86] width 66 height 20
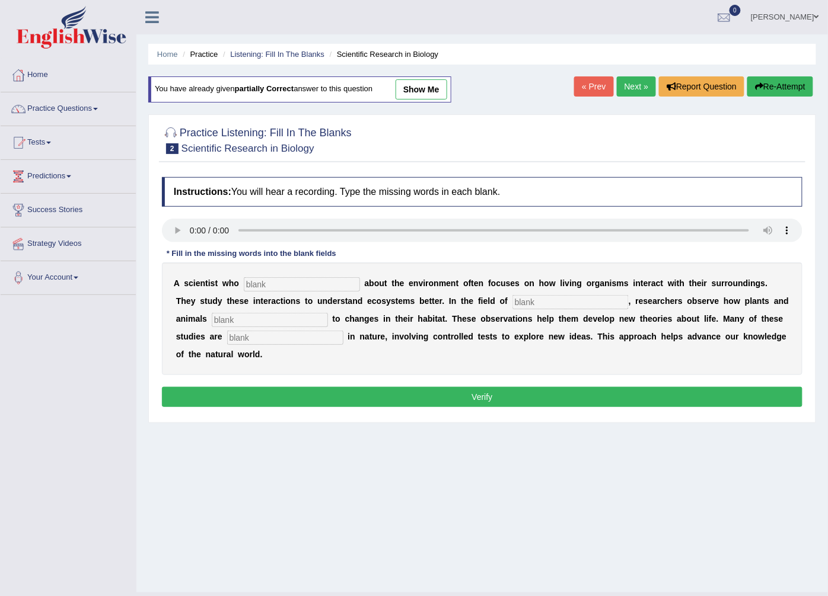
click at [324, 291] on input "text" at bounding box center [302, 284] width 116 height 14
click at [271, 285] on input "text" at bounding box center [302, 284] width 116 height 14
type input "cares"
click at [512, 302] on input "text" at bounding box center [570, 302] width 116 height 14
type input "biology"
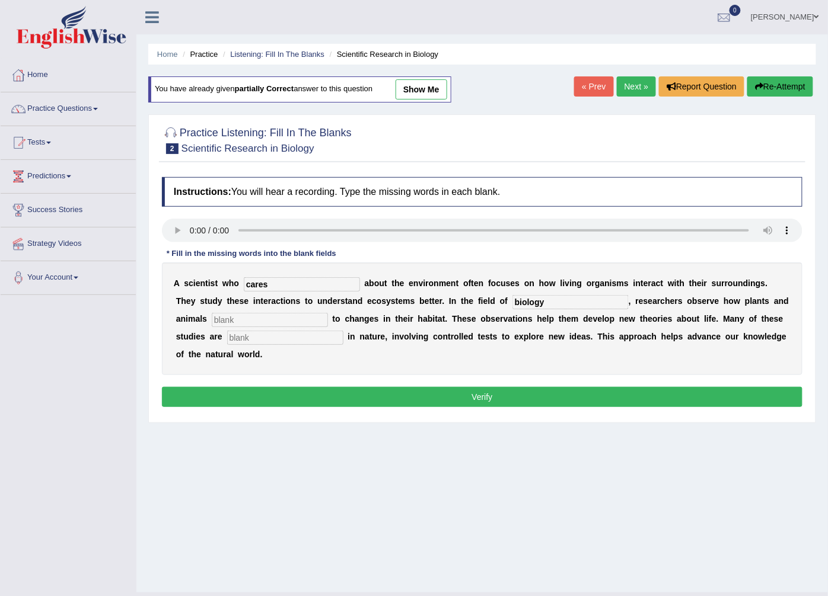
click at [241, 321] on input "text" at bounding box center [270, 320] width 116 height 14
type input "respond"
click at [234, 342] on input "text" at bounding box center [285, 338] width 116 height 14
click at [227, 337] on input "expiermental" at bounding box center [285, 338] width 116 height 14
click at [227, 337] on input "expermental" at bounding box center [285, 338] width 116 height 14
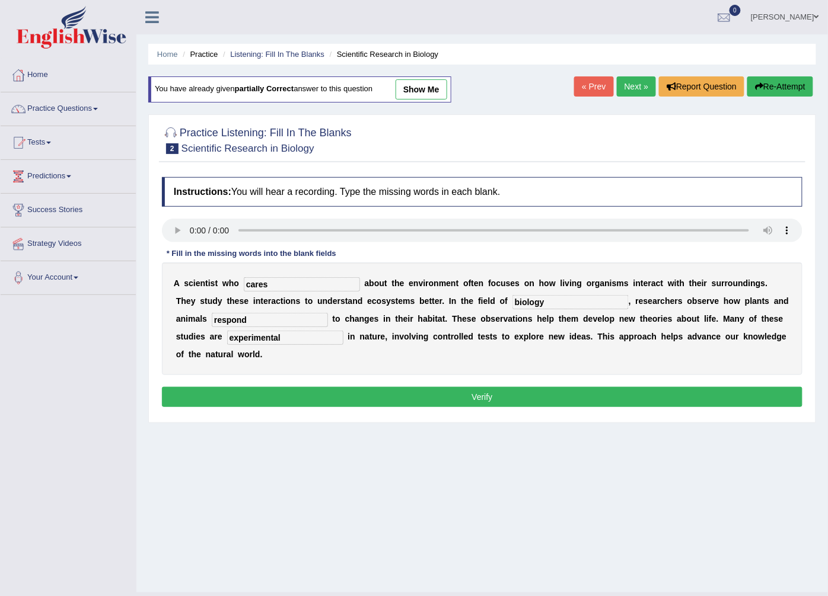
type input "experimental"
click at [292, 387] on button "Verify" at bounding box center [482, 397] width 640 height 20
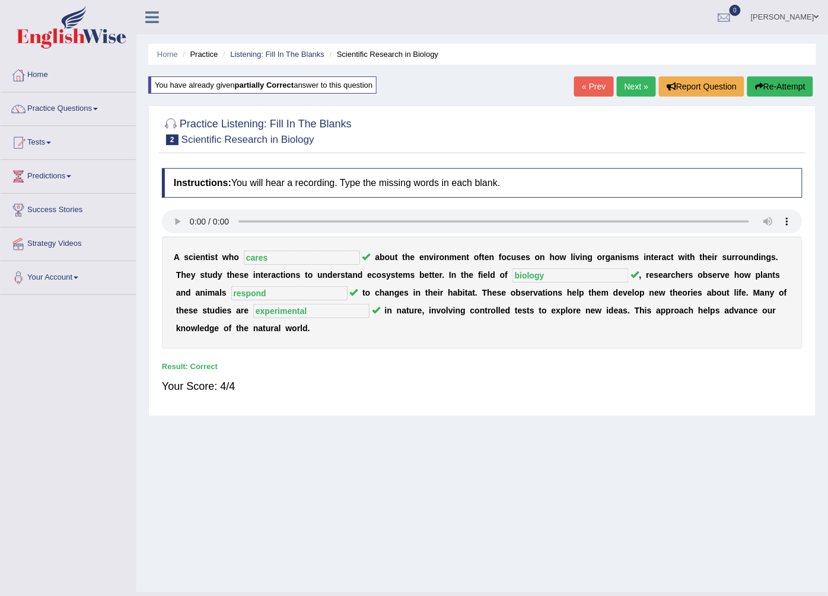
click at [772, 14] on link "Gasham Gasham" at bounding box center [785, 15] width 86 height 31
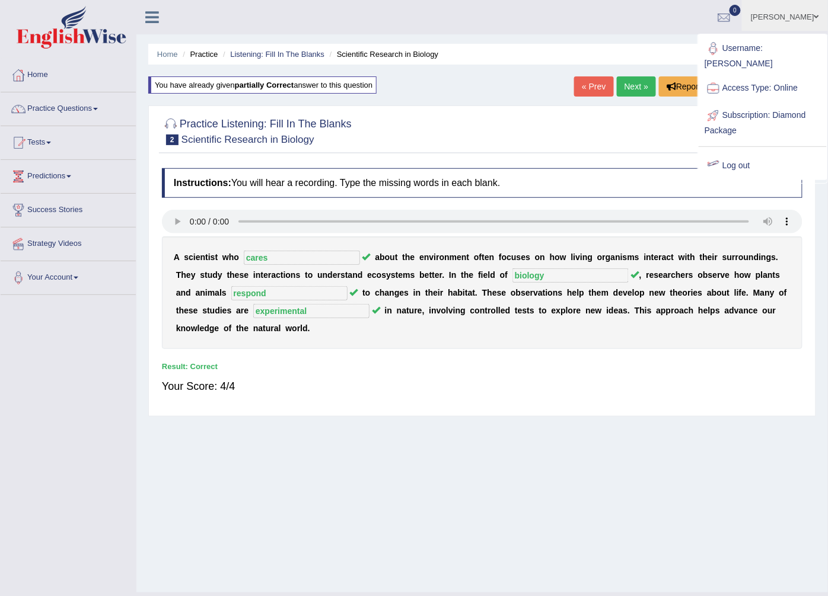
click at [738, 152] on link "Log out" at bounding box center [762, 165] width 128 height 27
